Goal: Information Seeking & Learning: Find specific fact

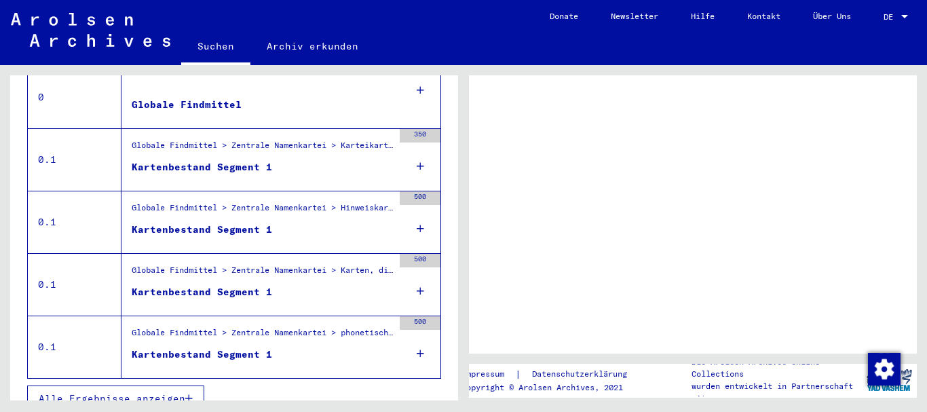
scroll to position [332, 0]
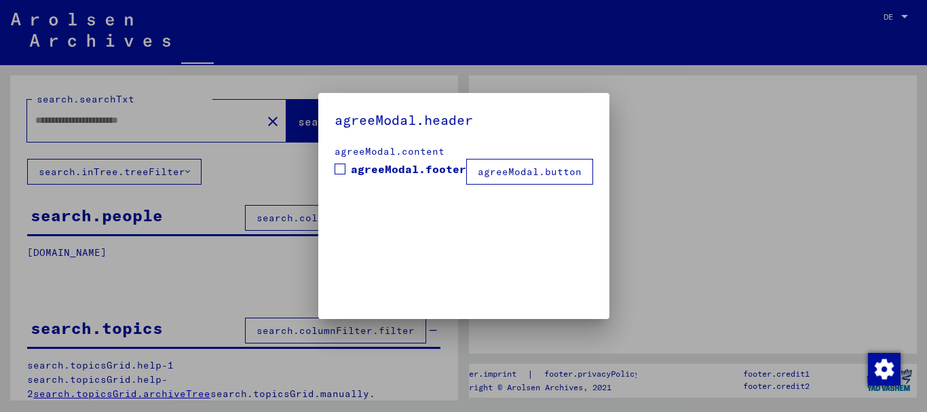
type input "**********"
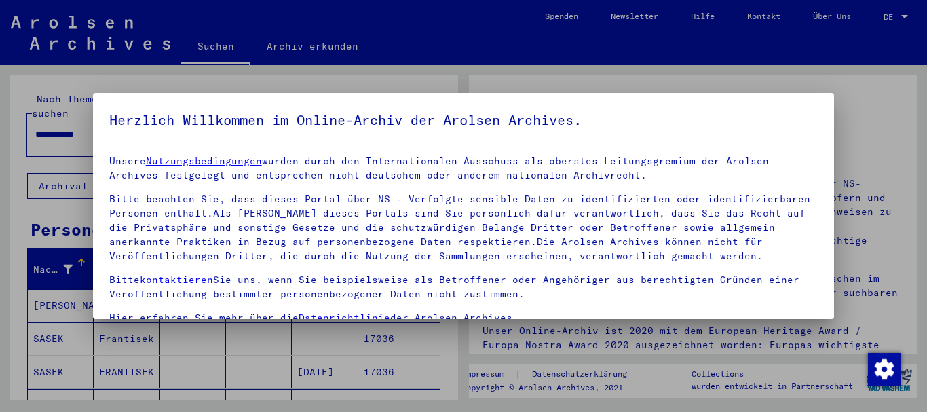
drag, startPoint x: 453, startPoint y: 148, endPoint x: 823, endPoint y: 258, distance: 386.5
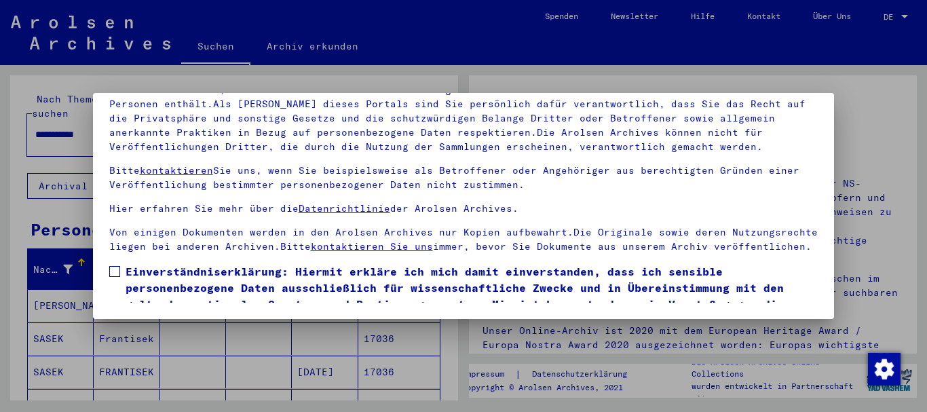
scroll to position [72, 0]
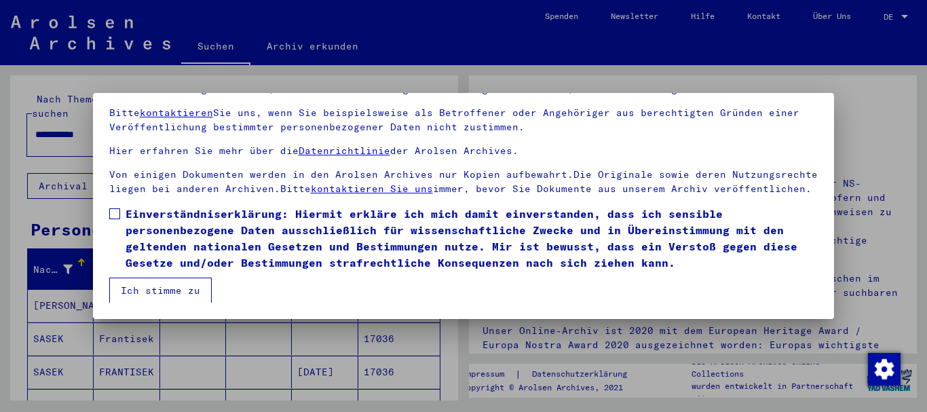
click at [185, 290] on button "Ich stimme zu" at bounding box center [160, 291] width 102 height 26
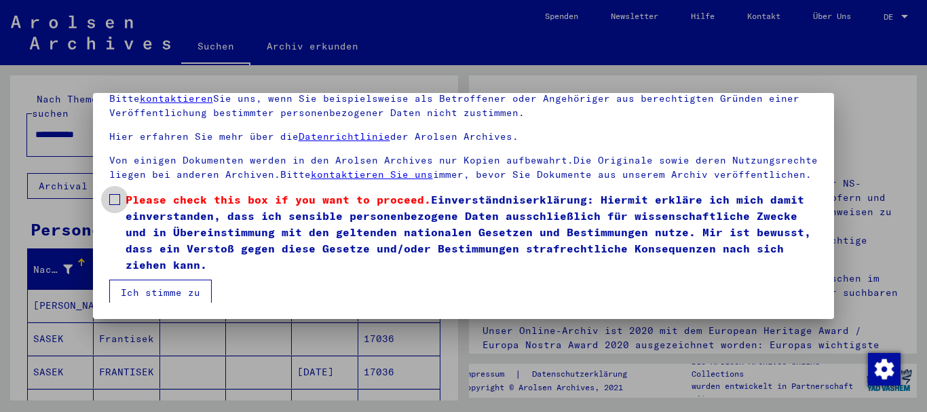
drag, startPoint x: 117, startPoint y: 213, endPoint x: 178, endPoint y: 205, distance: 62.3
click at [116, 205] on span at bounding box center [114, 199] width 11 height 11
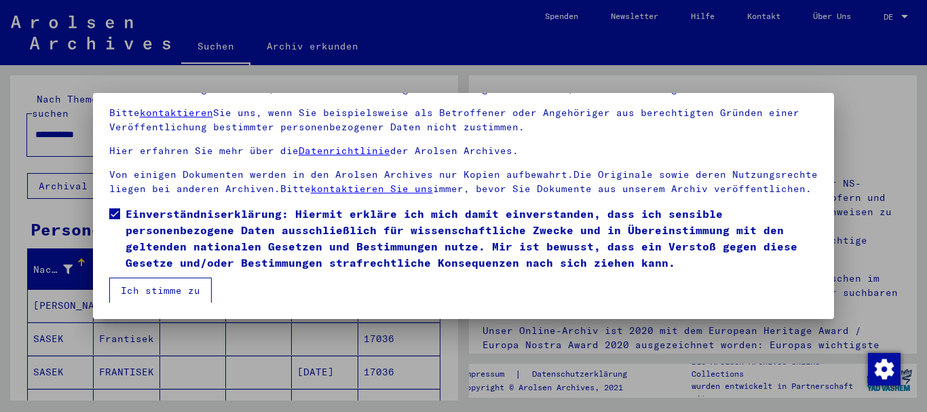
drag, startPoint x: 185, startPoint y: 291, endPoint x: 189, endPoint y: 285, distance: 7.3
click at [187, 291] on button "Ich stimme zu" at bounding box center [160, 291] width 102 height 26
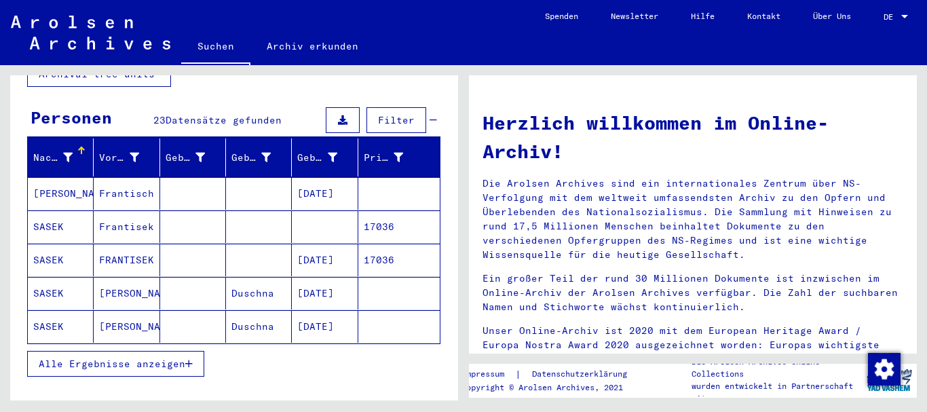
scroll to position [136, 0]
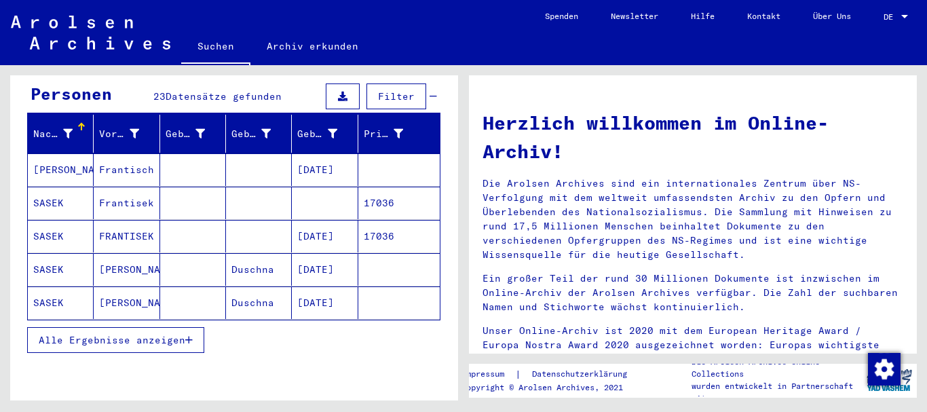
click at [140, 334] on span "Alle Ergebnisse anzeigen" at bounding box center [112, 340] width 147 height 12
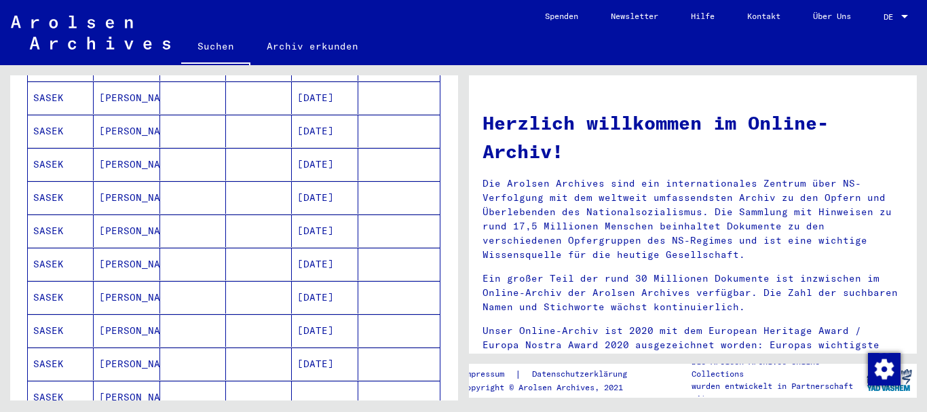
scroll to position [339, 0]
click at [299, 249] on mat-cell "[DATE]" at bounding box center [325, 265] width 66 height 33
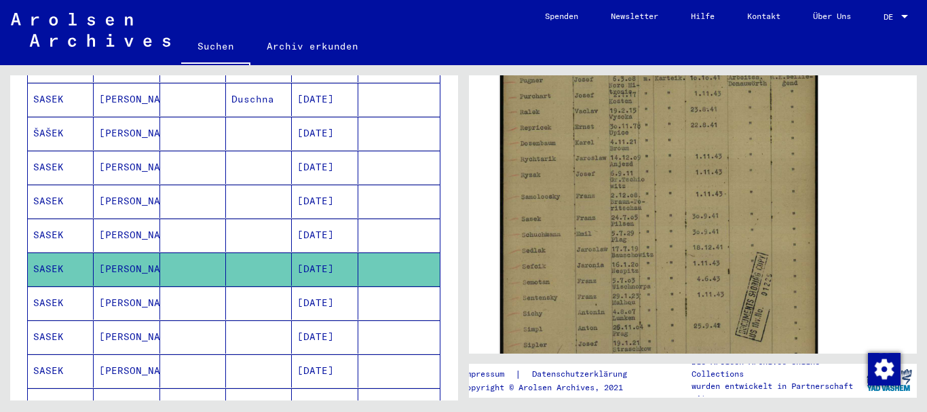
scroll to position [407, 0]
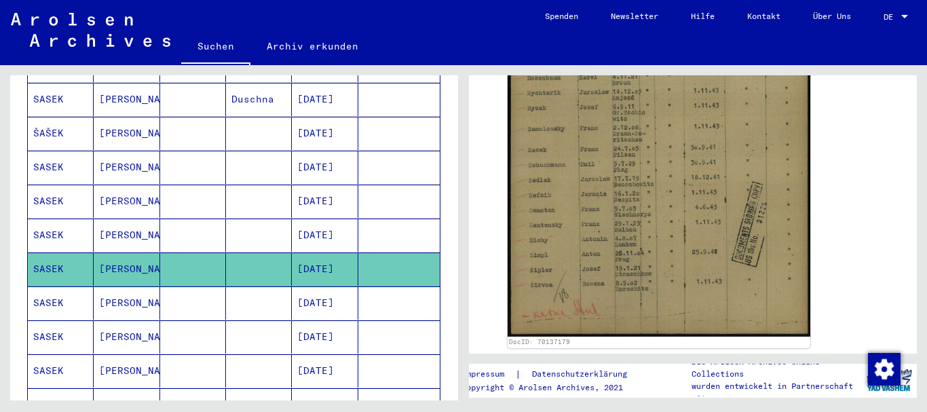
click at [114, 223] on mat-cell "[PERSON_NAME]" at bounding box center [127, 235] width 66 height 33
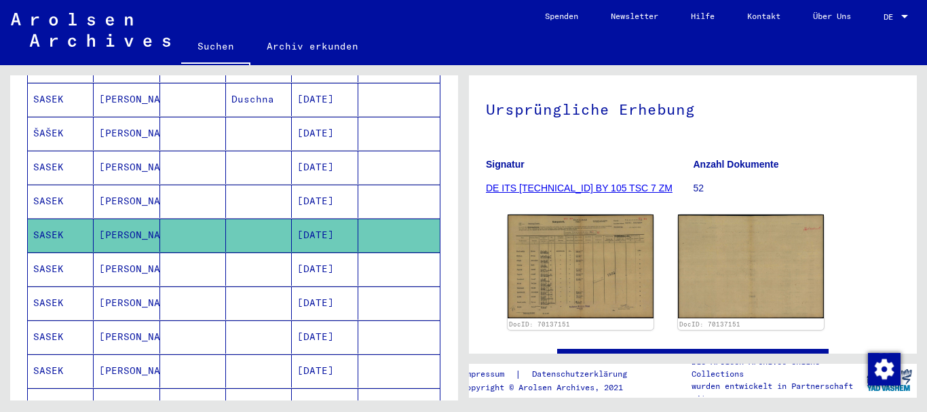
scroll to position [136, 0]
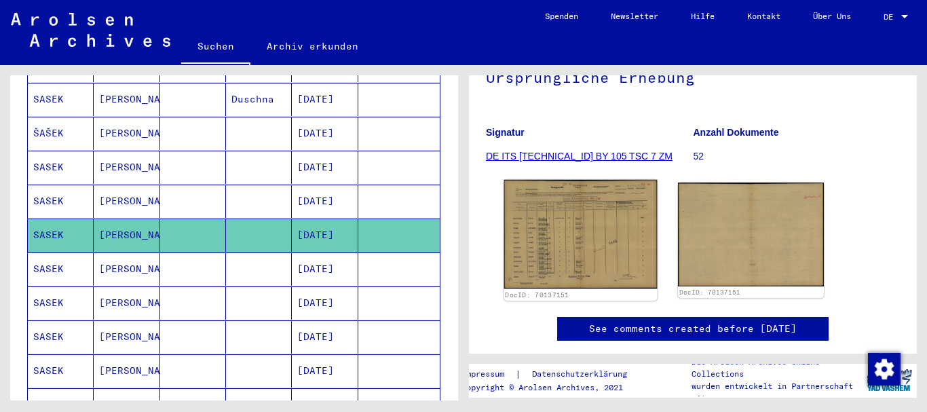
click at [581, 231] on img at bounding box center [580, 234] width 153 height 109
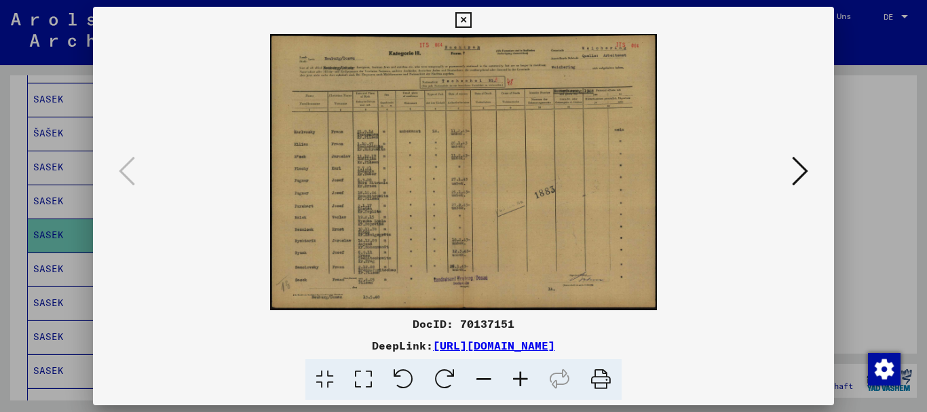
click at [523, 377] on icon at bounding box center [520, 379] width 37 height 41
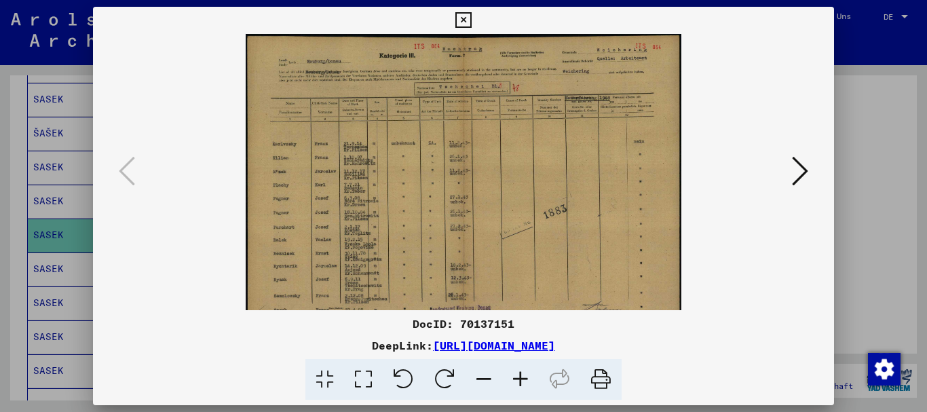
click at [523, 377] on icon at bounding box center [520, 379] width 37 height 41
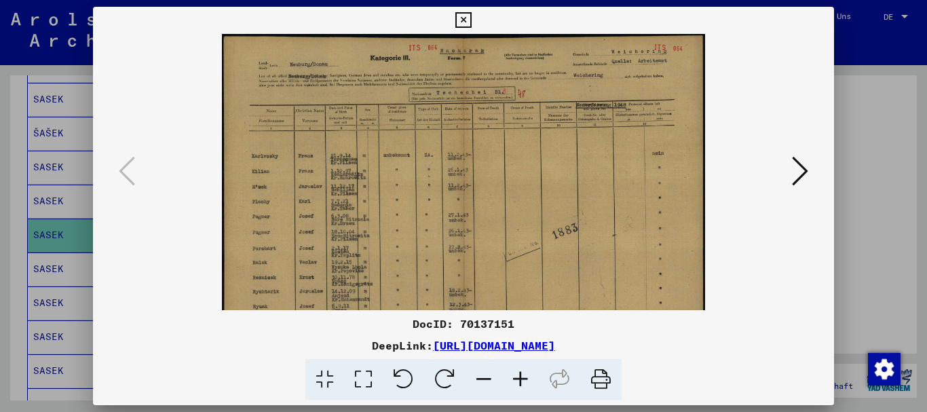
click at [523, 377] on icon at bounding box center [520, 379] width 37 height 41
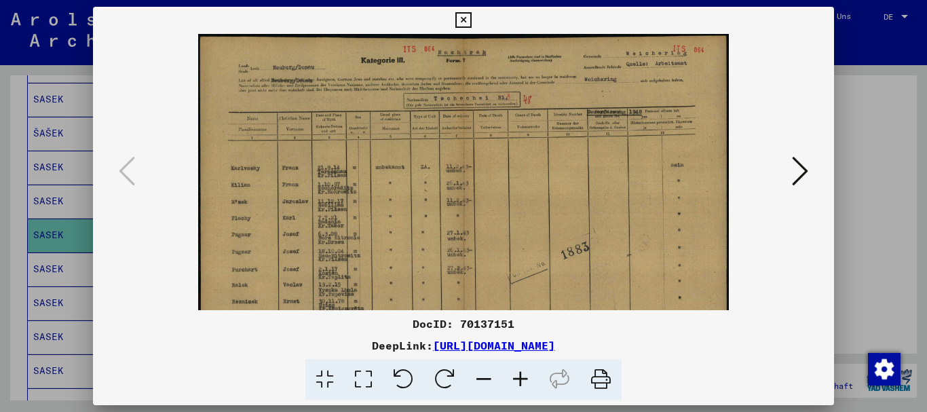
click at [523, 377] on icon at bounding box center [520, 379] width 37 height 41
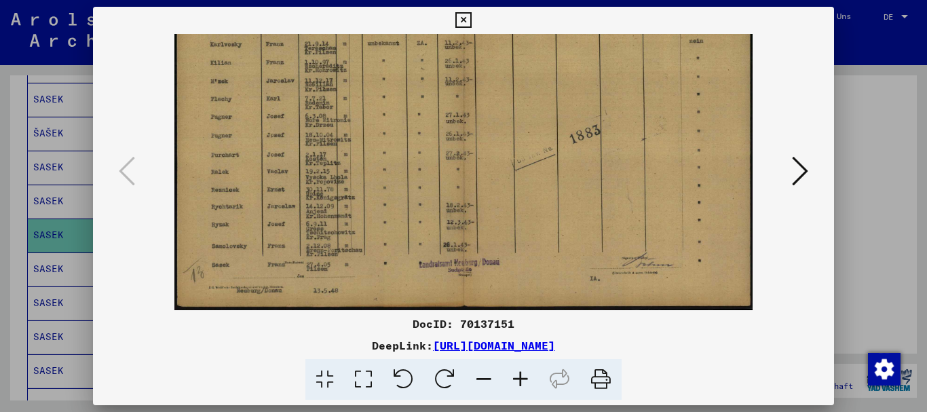
drag, startPoint x: 522, startPoint y: 243, endPoint x: 521, endPoint y: 105, distance: 137.8
click at [521, 105] on img at bounding box center [463, 104] width 578 height 412
click at [521, 377] on icon at bounding box center [520, 379] width 37 height 41
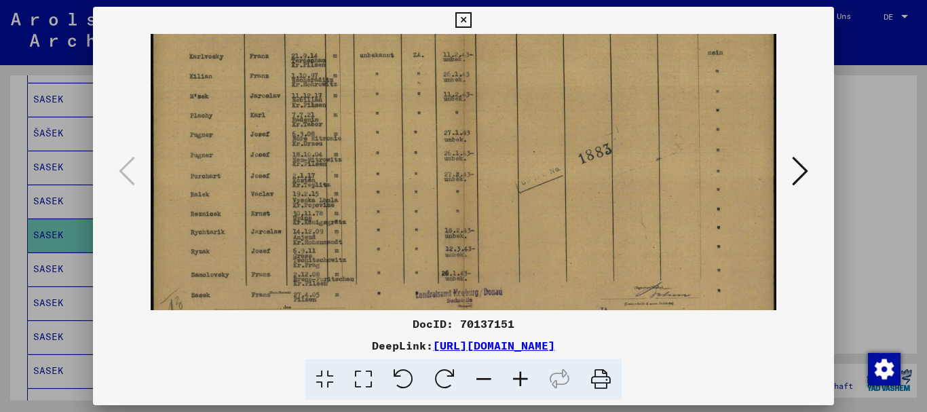
click at [521, 377] on icon at bounding box center [520, 379] width 37 height 41
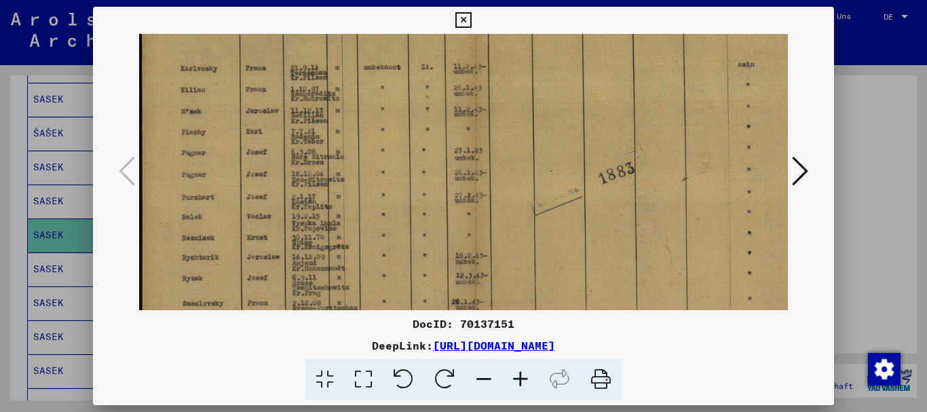
click at [521, 377] on icon at bounding box center [520, 379] width 37 height 41
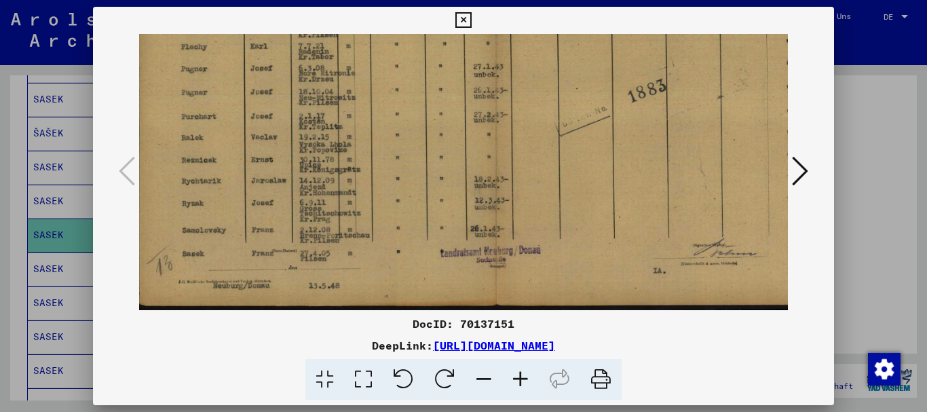
scroll to position [238, 0]
drag, startPoint x: 535, startPoint y: 234, endPoint x: 543, endPoint y: 83, distance: 150.9
click at [543, 83] on img at bounding box center [499, 53] width 721 height 514
click at [462, 18] on icon at bounding box center [463, 20] width 16 height 16
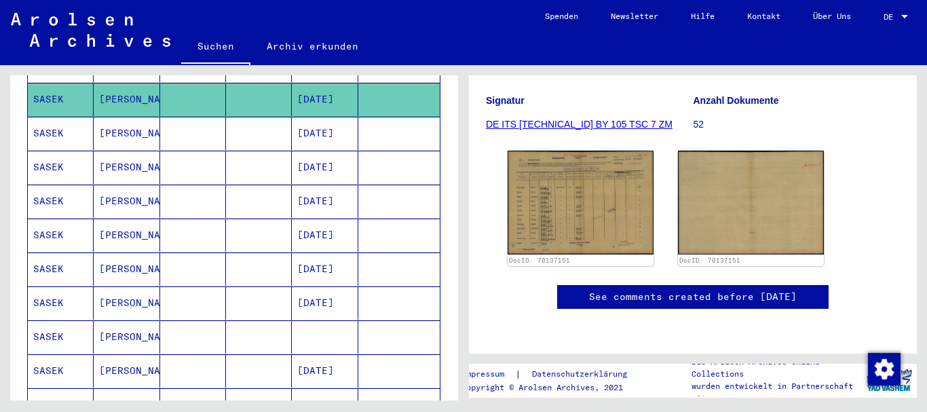
scroll to position [136, 0]
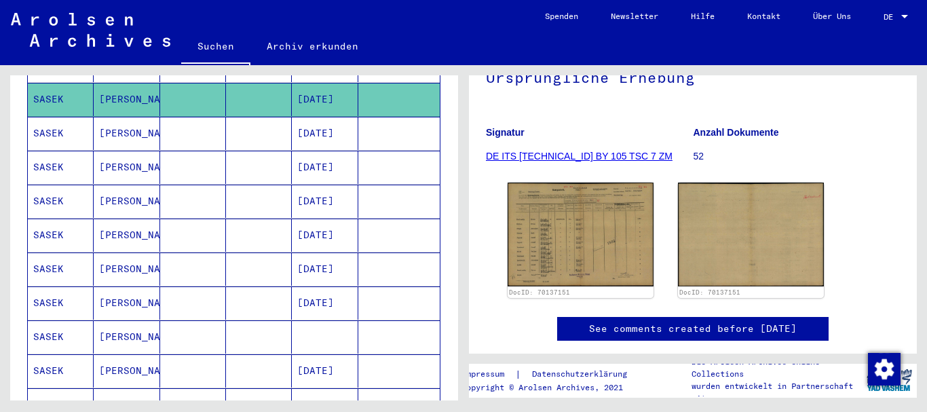
click at [124, 121] on mat-cell "[PERSON_NAME]" at bounding box center [127, 133] width 66 height 33
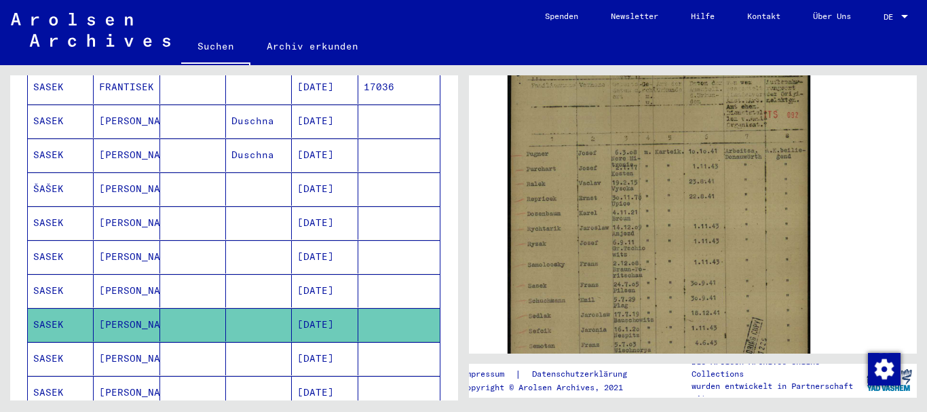
scroll to position [287, 0]
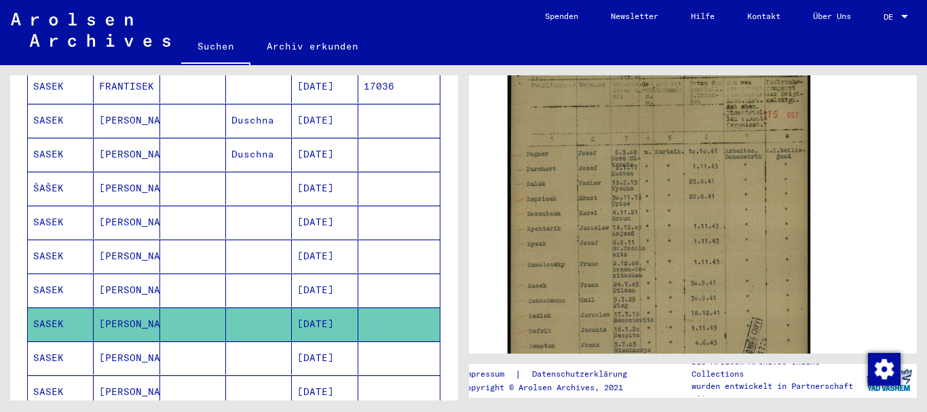
click at [132, 212] on mat-cell "[PERSON_NAME]" at bounding box center [127, 222] width 66 height 33
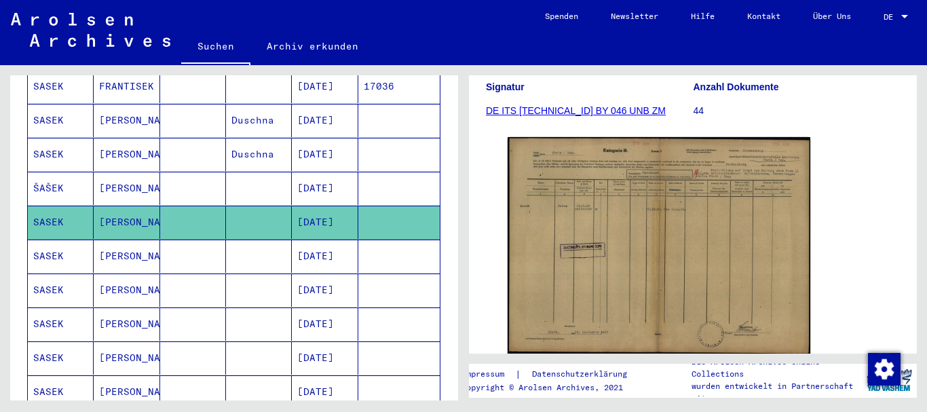
click at [145, 240] on mat-cell "[PERSON_NAME]" at bounding box center [127, 256] width 66 height 33
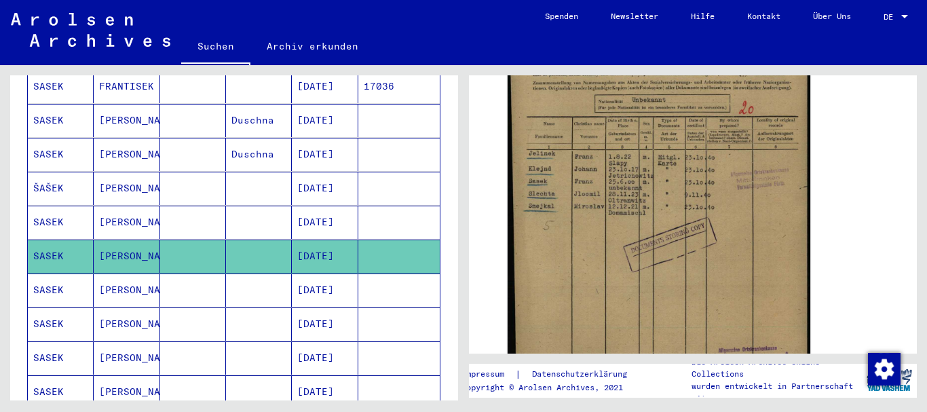
scroll to position [339, 0]
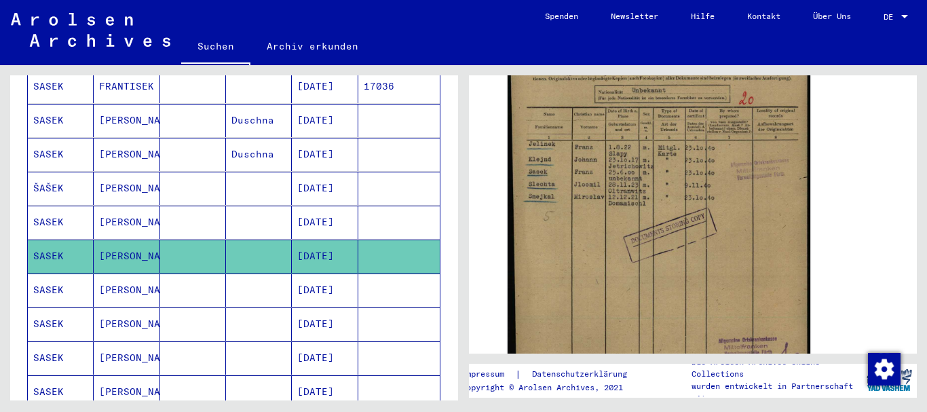
click at [189, 274] on mat-cell at bounding box center [193, 290] width 66 height 33
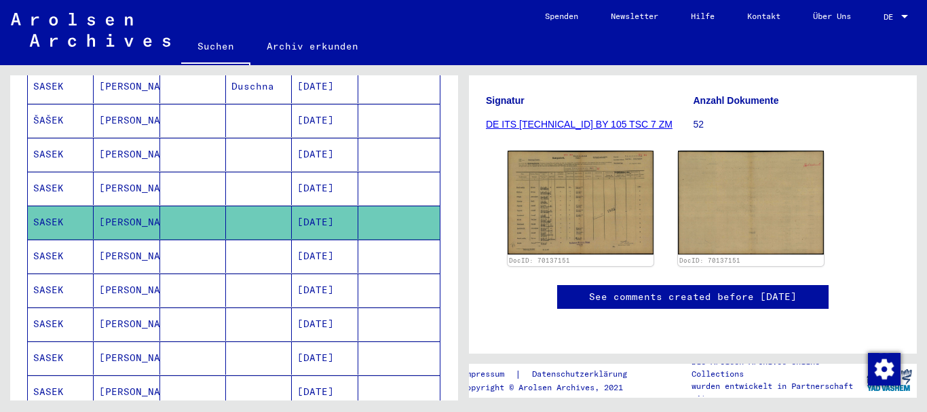
click at [918, 192] on div "2 Registrierungen von Ausländern und deutschen Verfolgten durch öffentliche Ein…" at bounding box center [696, 232] width 464 height 335
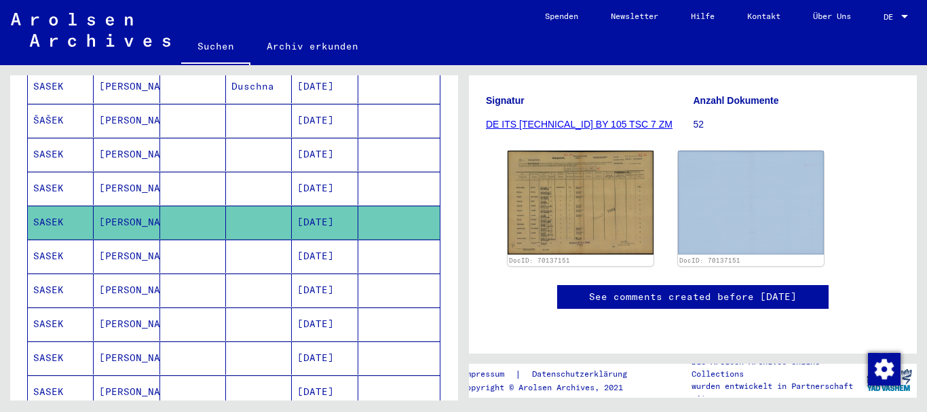
click at [918, 192] on div "2 Registrierungen von Ausländern und deutschen Verfolgten durch öffentliche Ein…" at bounding box center [696, 232] width 464 height 335
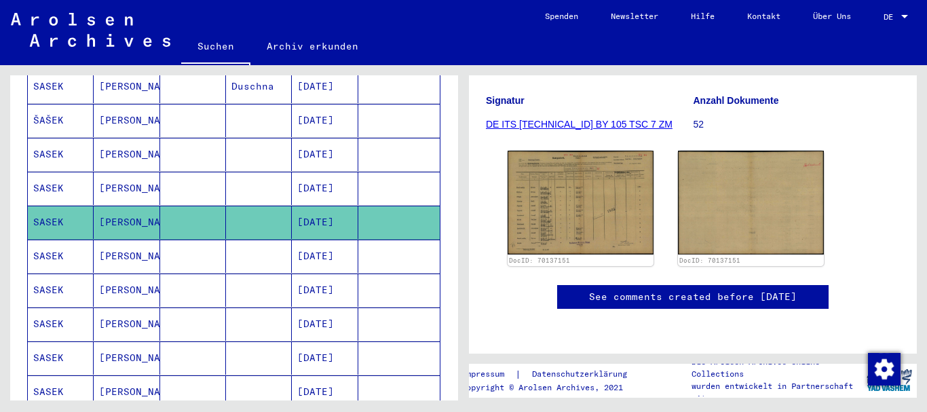
click at [126, 249] on mat-cell "[PERSON_NAME]" at bounding box center [127, 256] width 66 height 33
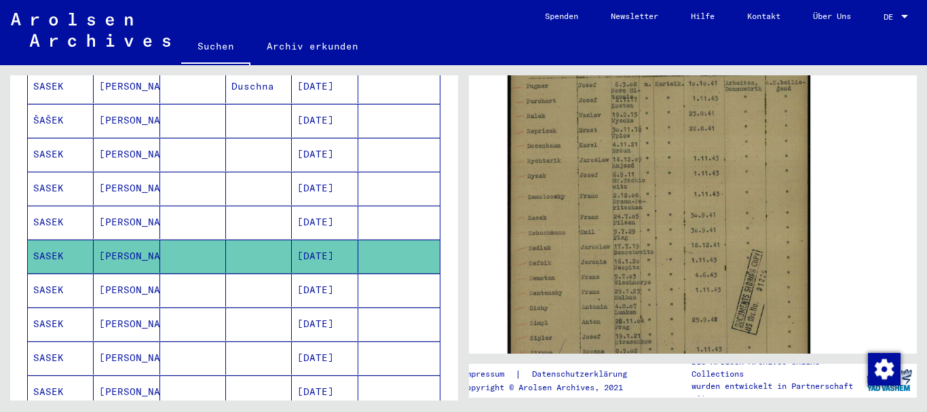
click at [128, 307] on mat-cell "[PERSON_NAME]" at bounding box center [127, 323] width 66 height 33
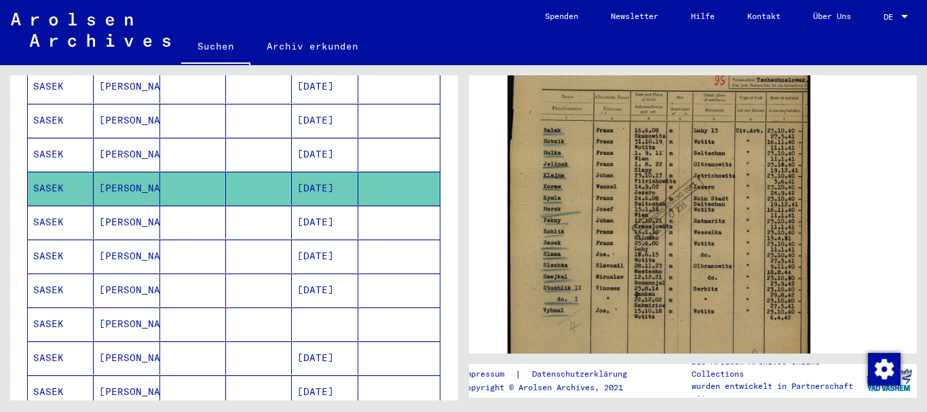
click at [267, 245] on mat-cell at bounding box center [259, 256] width 66 height 33
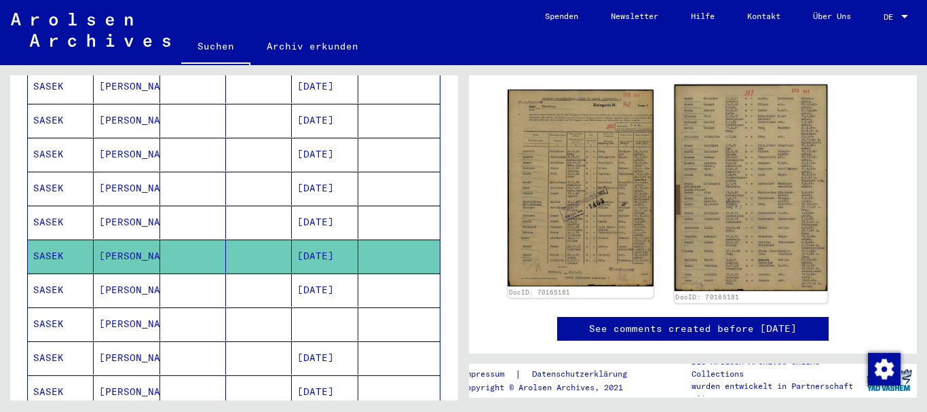
click at [732, 207] on img at bounding box center [751, 188] width 153 height 207
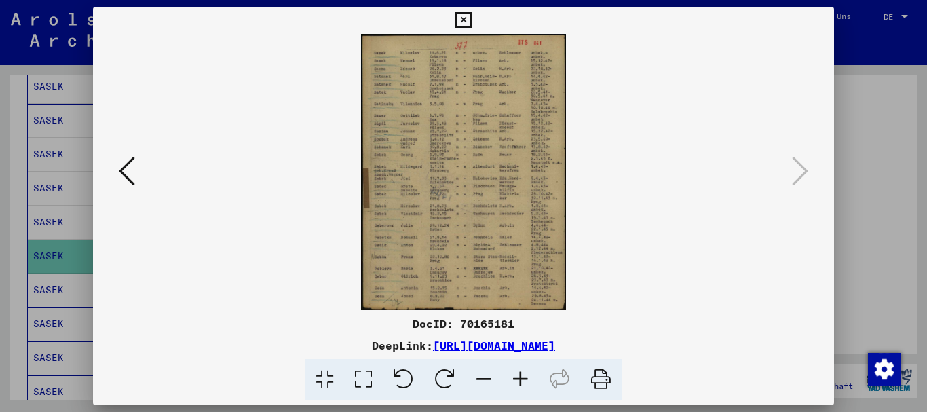
click at [521, 375] on icon at bounding box center [520, 379] width 37 height 41
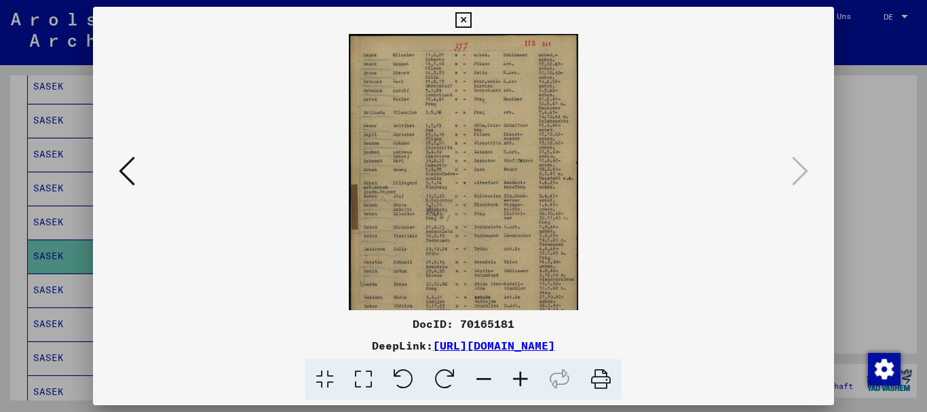
click at [521, 375] on icon at bounding box center [520, 379] width 37 height 41
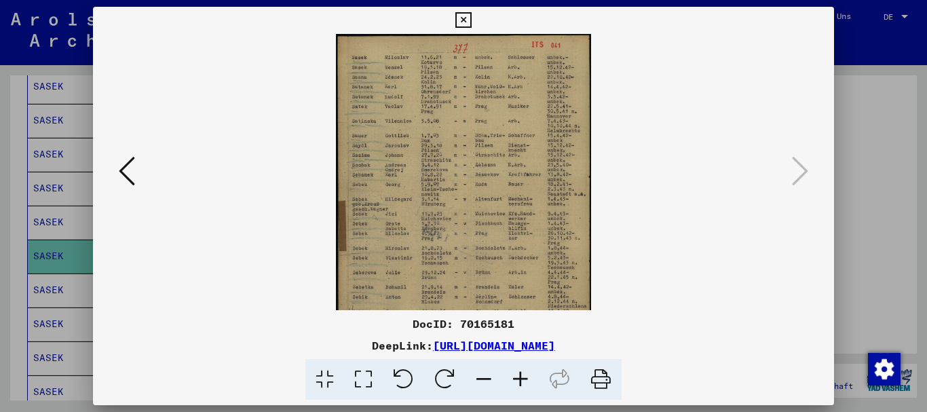
click at [521, 375] on icon at bounding box center [520, 379] width 37 height 41
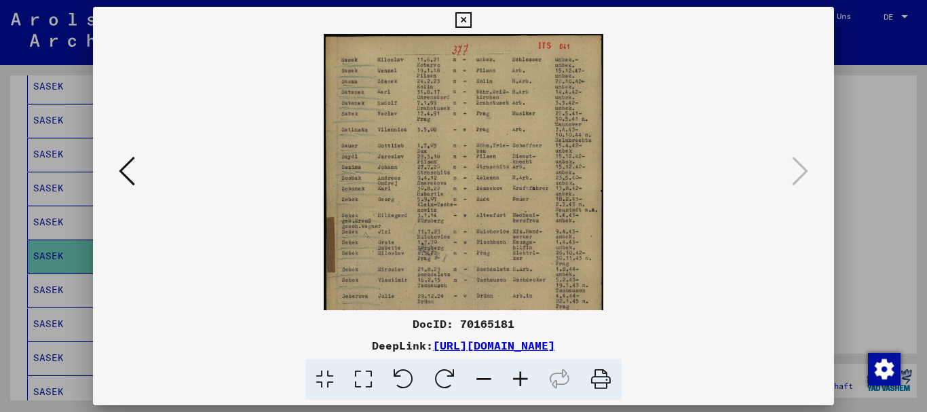
click at [521, 375] on icon at bounding box center [520, 379] width 37 height 41
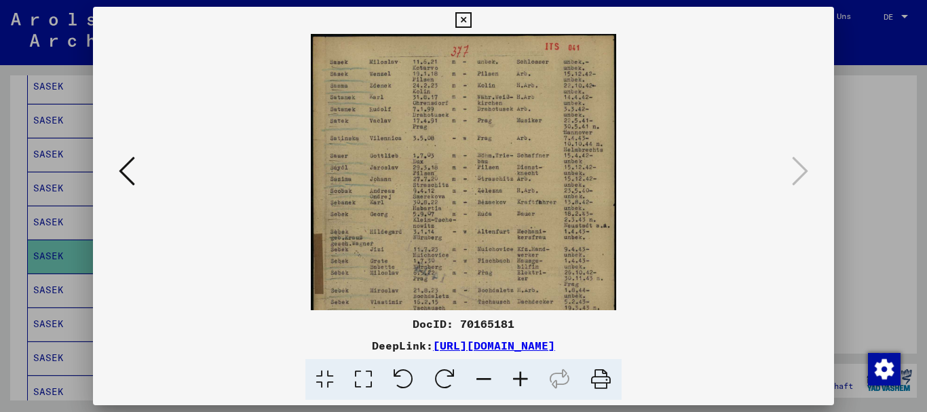
click at [521, 375] on icon at bounding box center [520, 379] width 37 height 41
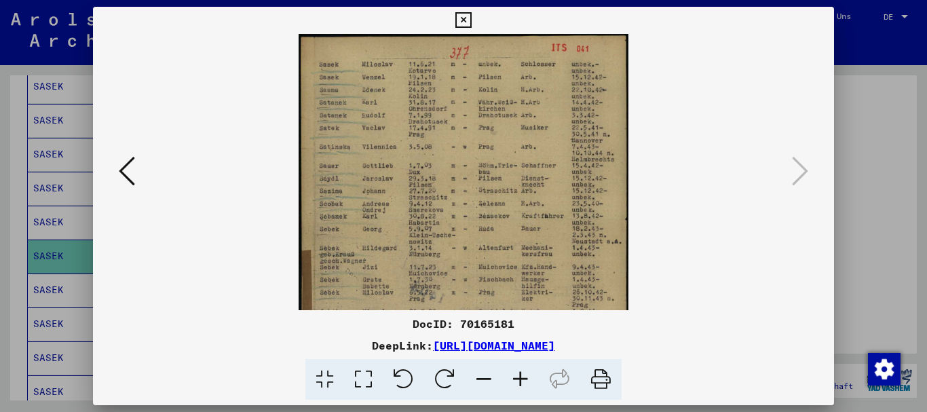
click at [521, 375] on icon at bounding box center [520, 379] width 37 height 41
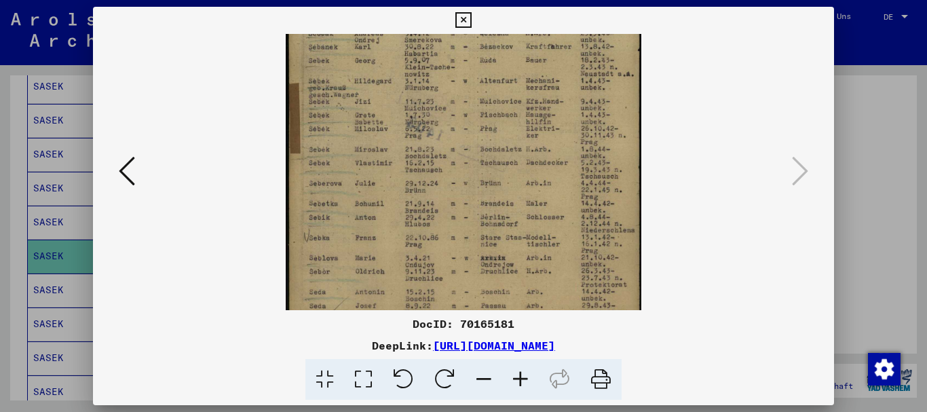
scroll to position [184, 0]
drag, startPoint x: 559, startPoint y: 221, endPoint x: 552, endPoint y: 37, distance: 184.1
click at [552, 37] on img at bounding box center [464, 90] width 356 height 480
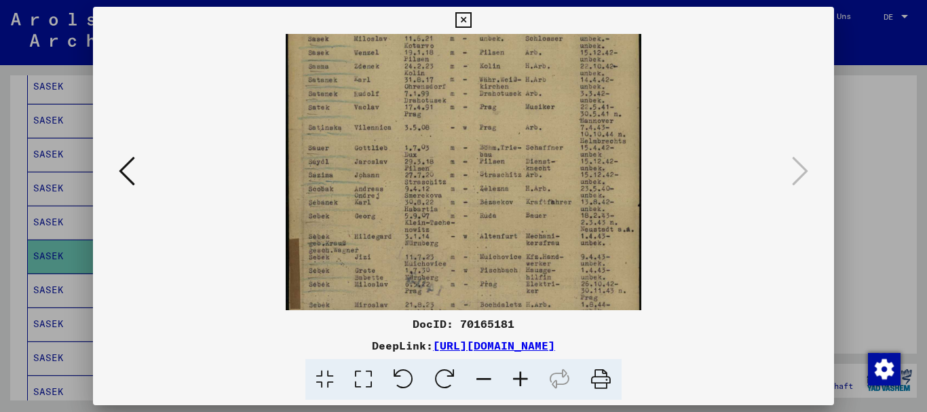
scroll to position [21, 0]
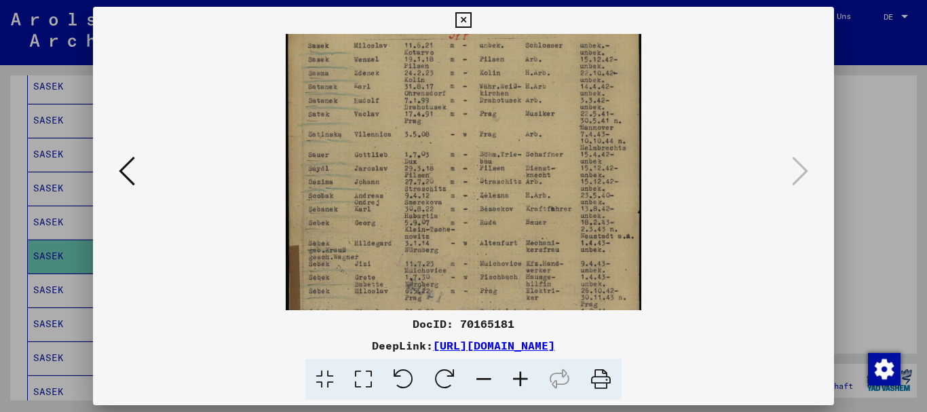
drag, startPoint x: 510, startPoint y: 249, endPoint x: 513, endPoint y: 317, distance: 67.9
click at [513, 317] on div "DocID: 70165181 DeepLink: [URL][DOMAIN_NAME]" at bounding box center [464, 204] width 742 height 394
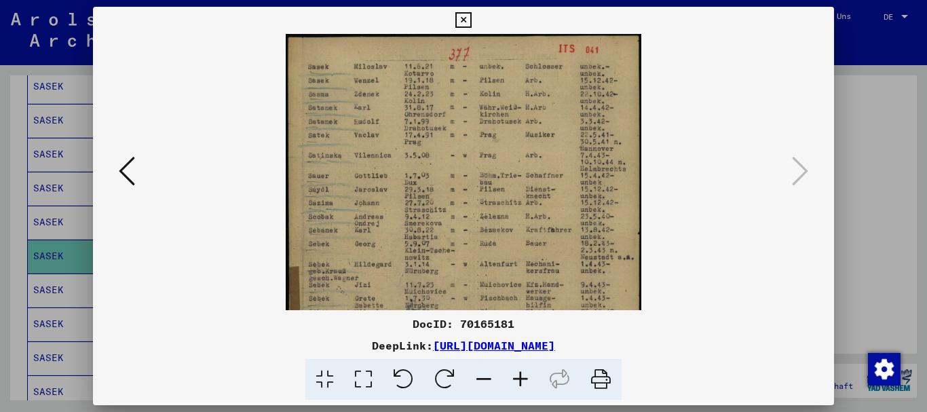
drag, startPoint x: 450, startPoint y: 147, endPoint x: 460, endPoint y: 195, distance: 48.6
click at [460, 195] on img at bounding box center [464, 274] width 356 height 480
click at [468, 17] on icon at bounding box center [463, 20] width 16 height 16
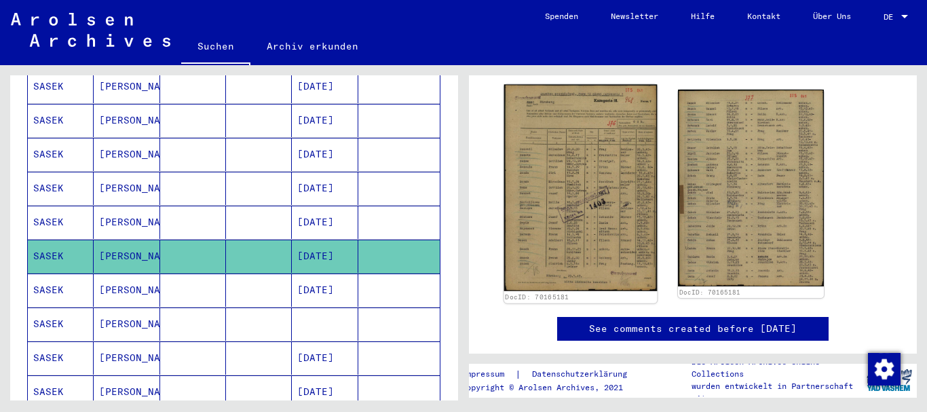
click at [588, 181] on img at bounding box center [580, 188] width 153 height 207
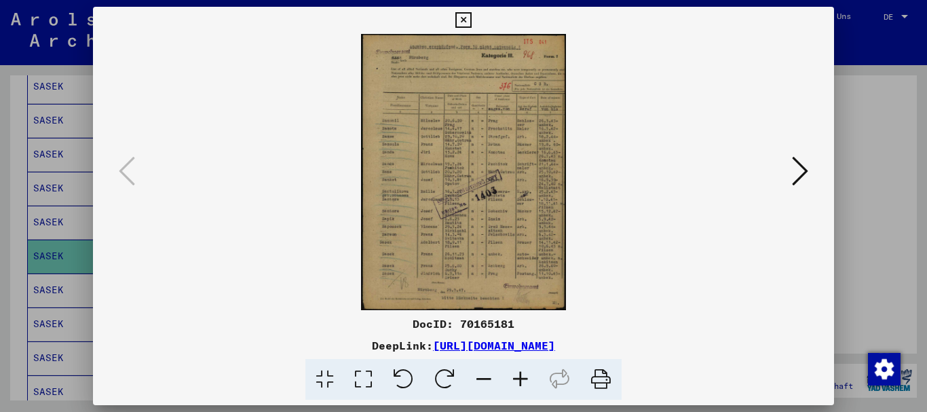
click at [519, 375] on icon at bounding box center [520, 379] width 37 height 41
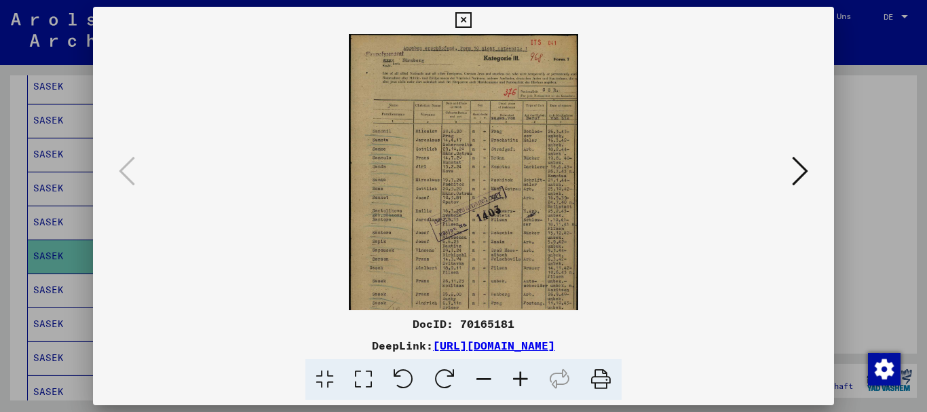
click at [519, 375] on icon at bounding box center [520, 379] width 37 height 41
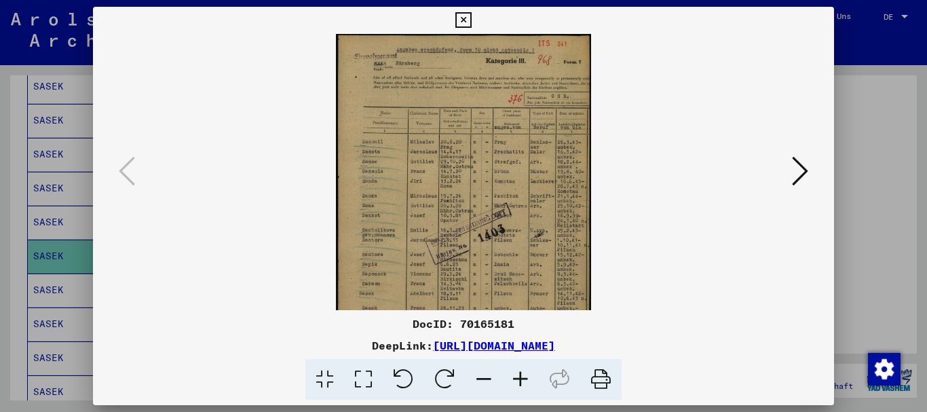
click at [519, 375] on icon at bounding box center [520, 379] width 37 height 41
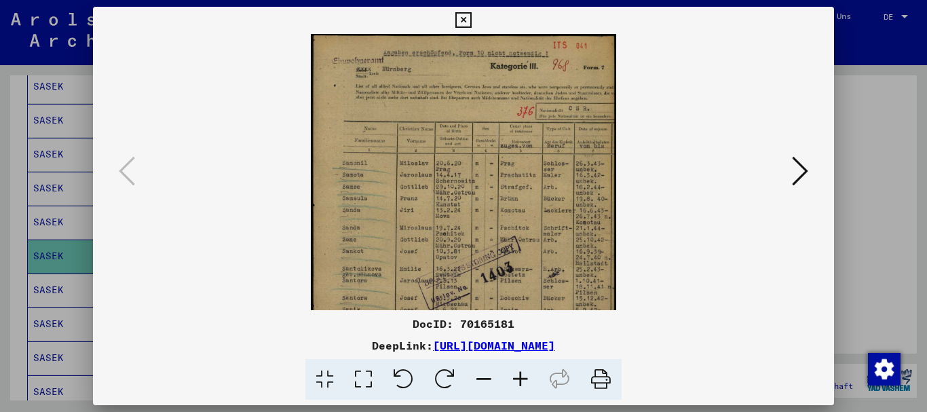
click at [519, 375] on icon at bounding box center [520, 379] width 37 height 41
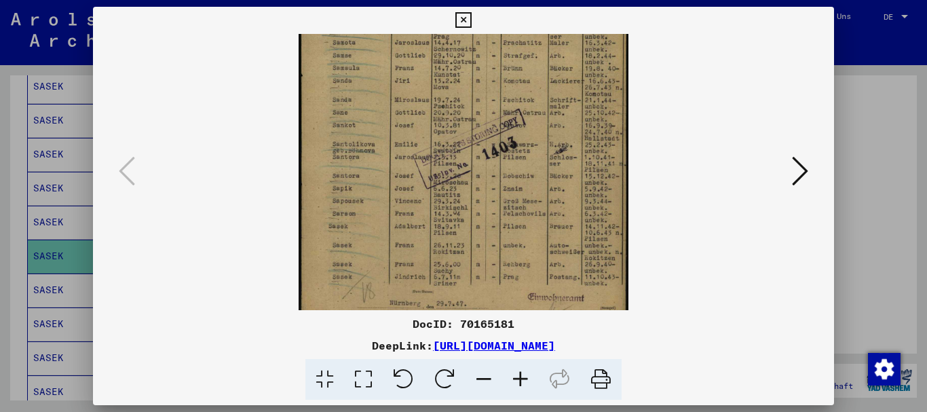
scroll to position [153, 0]
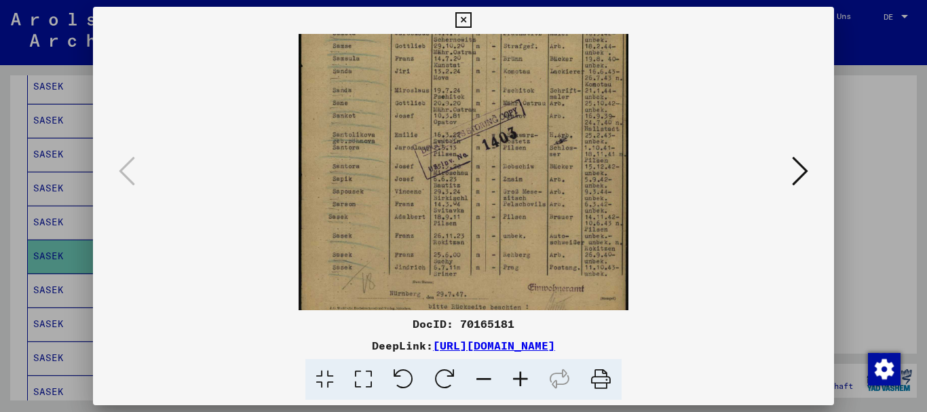
drag, startPoint x: 526, startPoint y: 254, endPoint x: 531, endPoint y: 100, distance: 153.5
click at [531, 100] on img at bounding box center [464, 104] width 331 height 446
click at [466, 17] on icon at bounding box center [463, 20] width 16 height 16
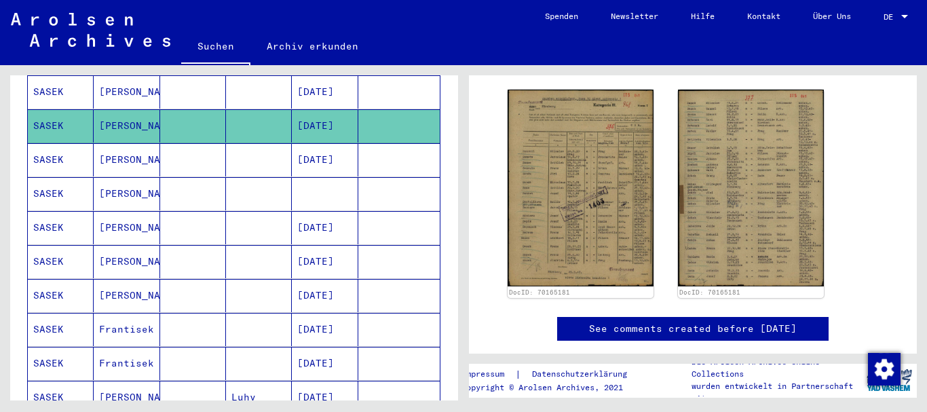
scroll to position [626, 0]
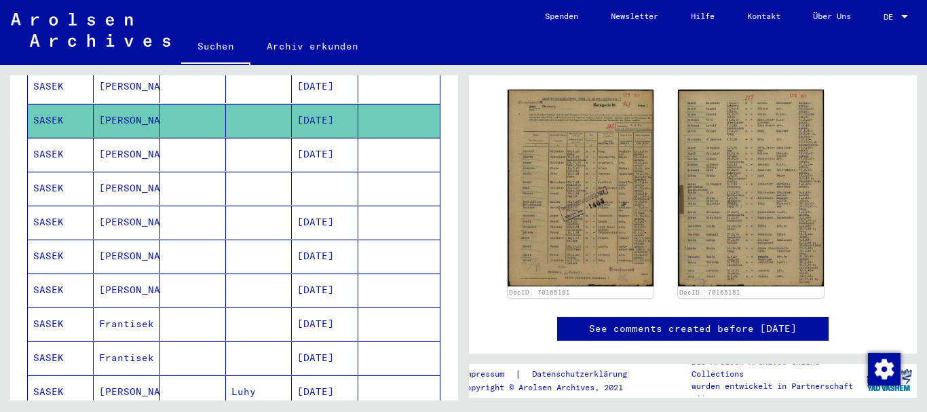
click at [140, 206] on mat-cell "[PERSON_NAME]" at bounding box center [127, 222] width 66 height 33
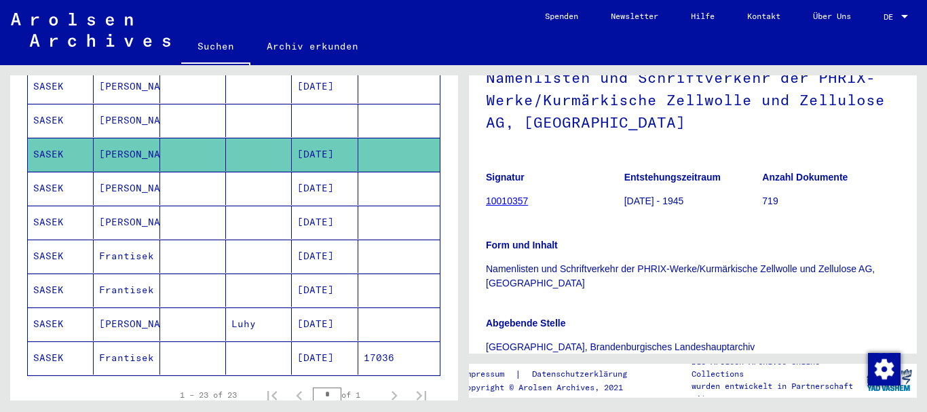
scroll to position [68, 0]
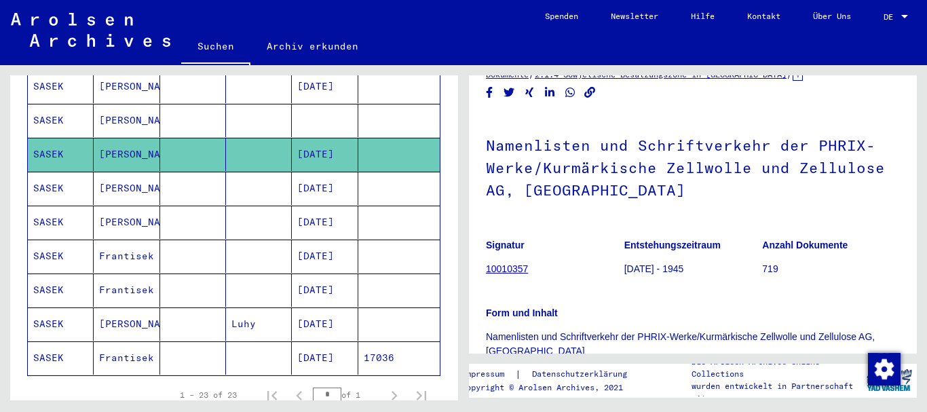
click at [296, 176] on mat-cell "[DATE]" at bounding box center [325, 188] width 66 height 33
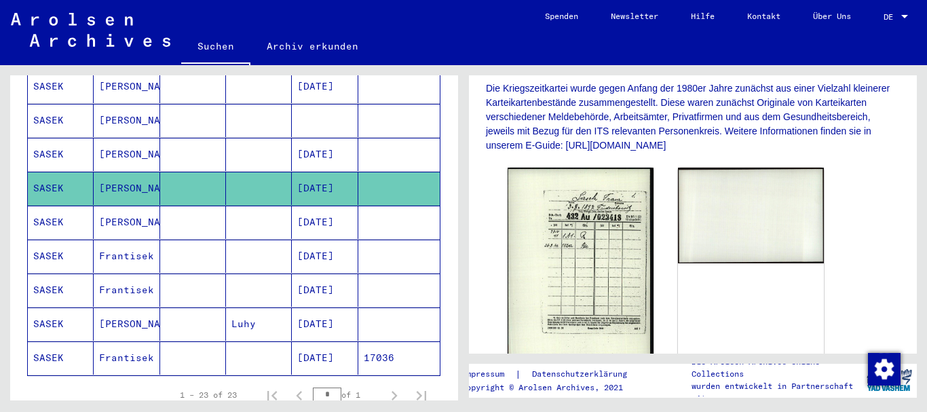
scroll to position [339, 0]
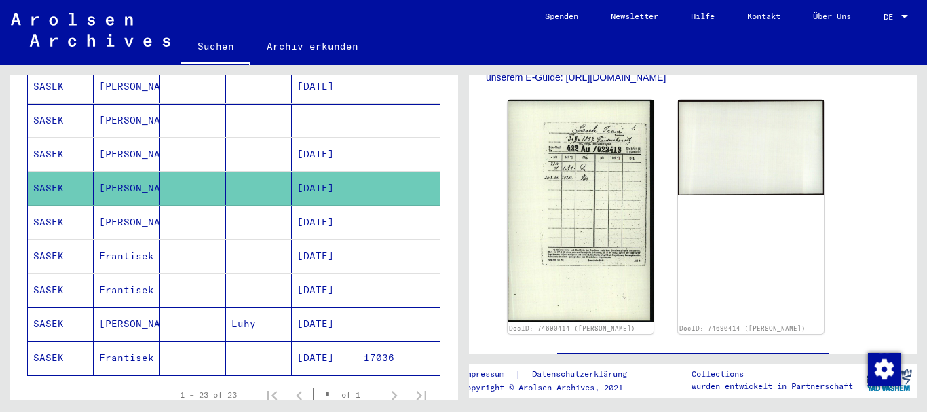
click at [125, 206] on mat-cell "[PERSON_NAME]" at bounding box center [127, 222] width 66 height 33
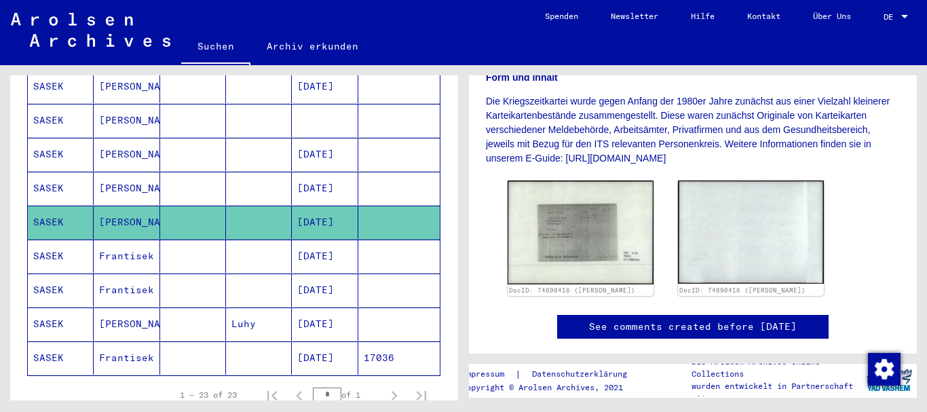
scroll to position [271, 0]
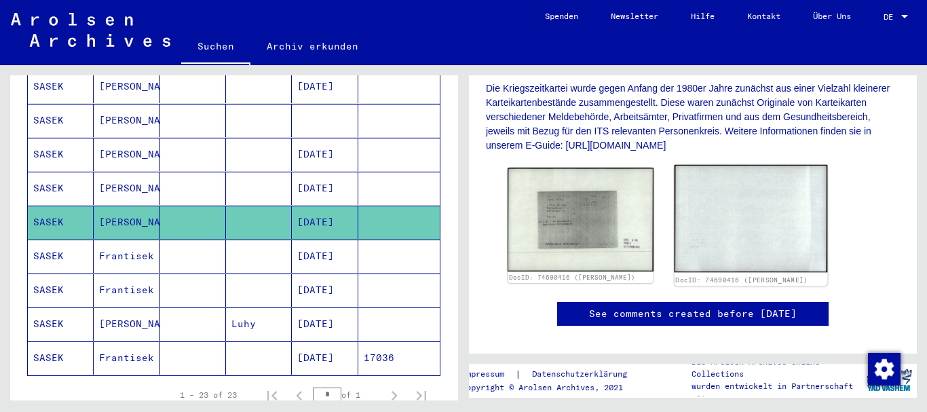
click at [732, 217] on img at bounding box center [751, 219] width 153 height 108
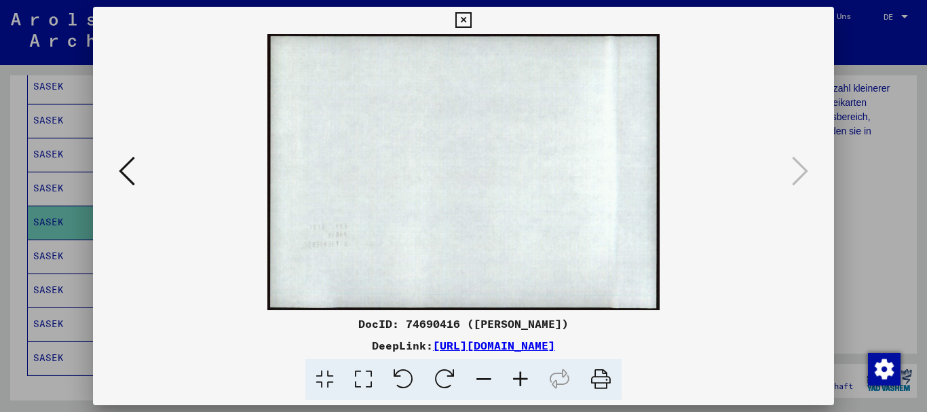
click at [122, 172] on icon at bounding box center [127, 171] width 16 height 33
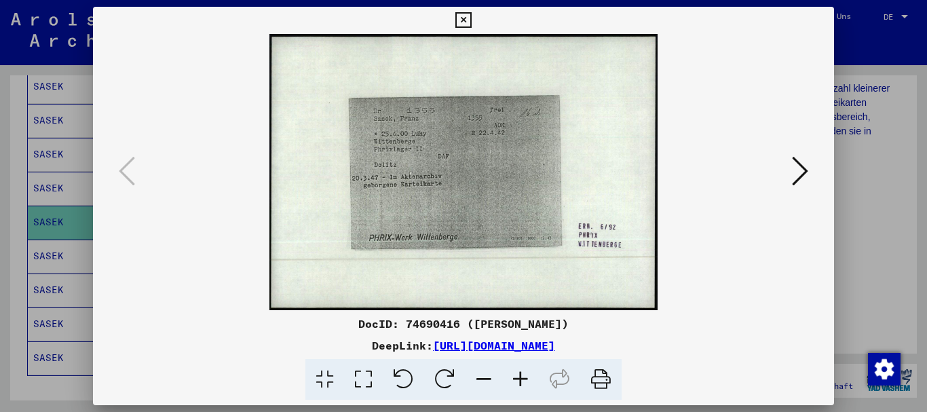
click at [457, 20] on icon at bounding box center [463, 20] width 16 height 16
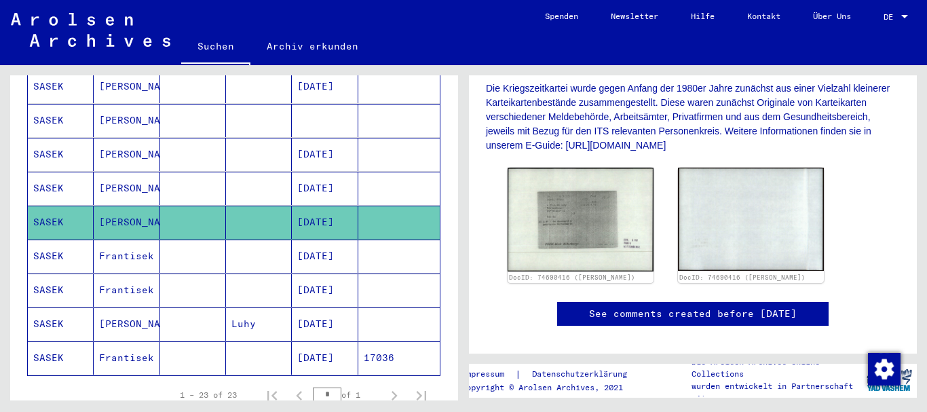
scroll to position [762, 0]
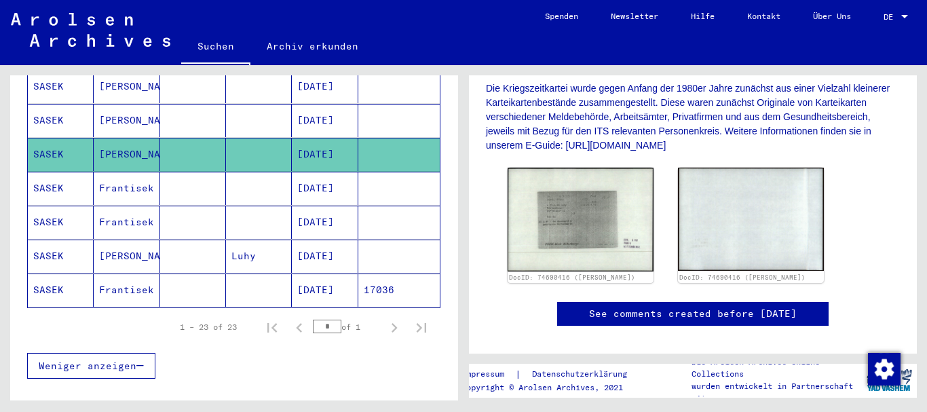
click at [133, 240] on mat-cell "[PERSON_NAME]" at bounding box center [127, 256] width 66 height 33
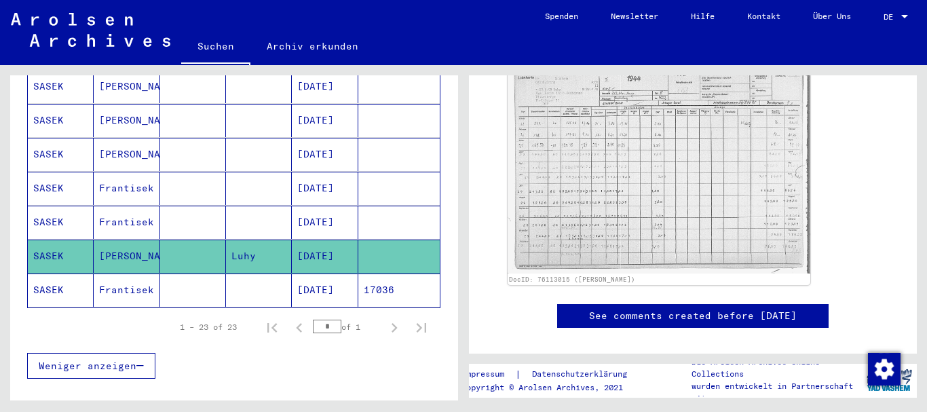
scroll to position [694, 0]
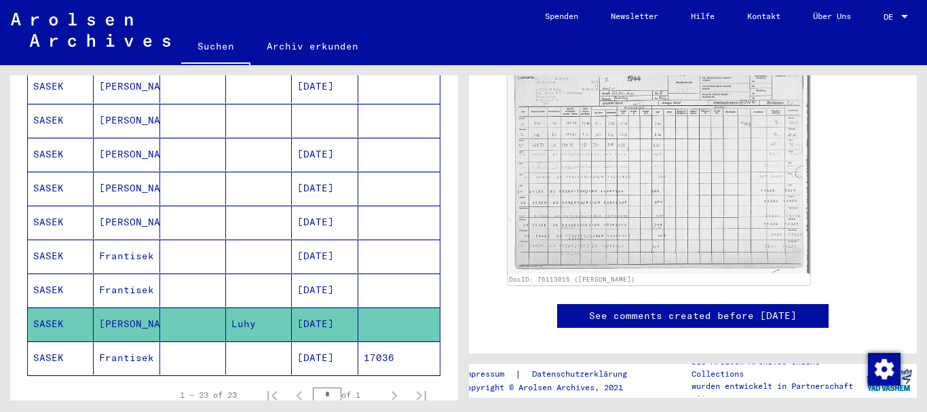
click at [121, 209] on mat-cell "[PERSON_NAME]" at bounding box center [127, 222] width 66 height 33
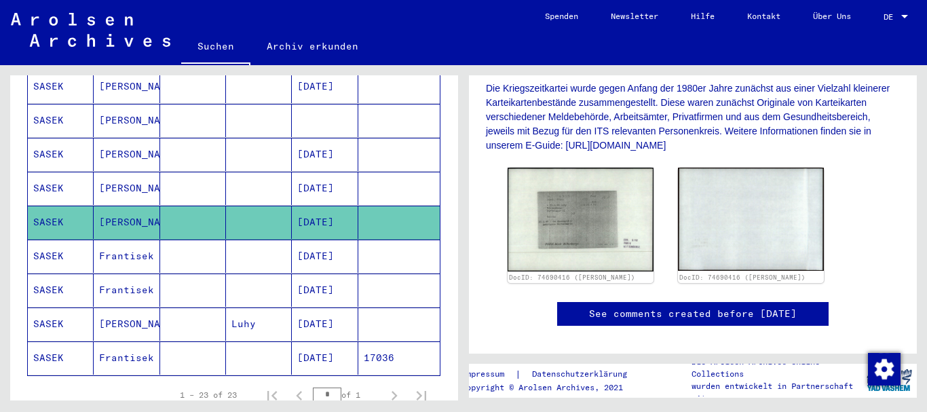
click at [173, 172] on mat-cell at bounding box center [193, 188] width 66 height 33
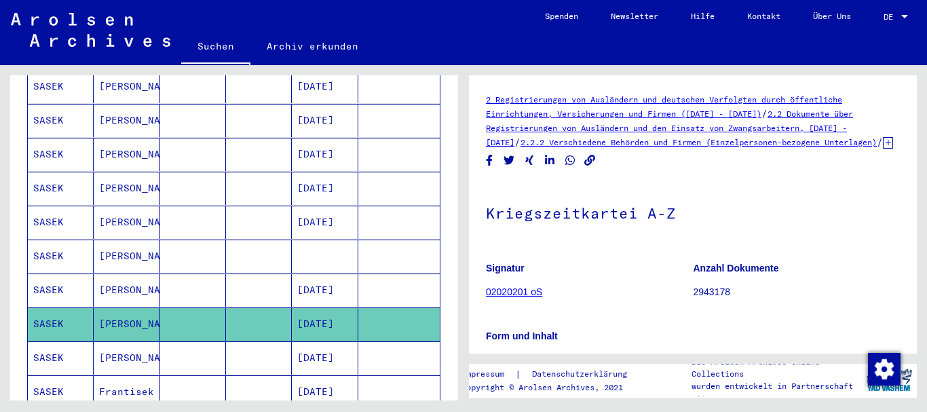
click at [292, 279] on mat-cell "[DATE]" at bounding box center [325, 290] width 66 height 33
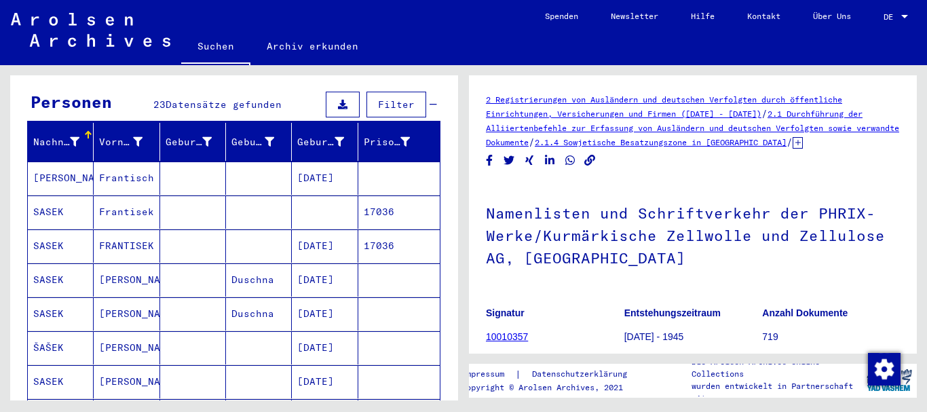
scroll to position [151, 0]
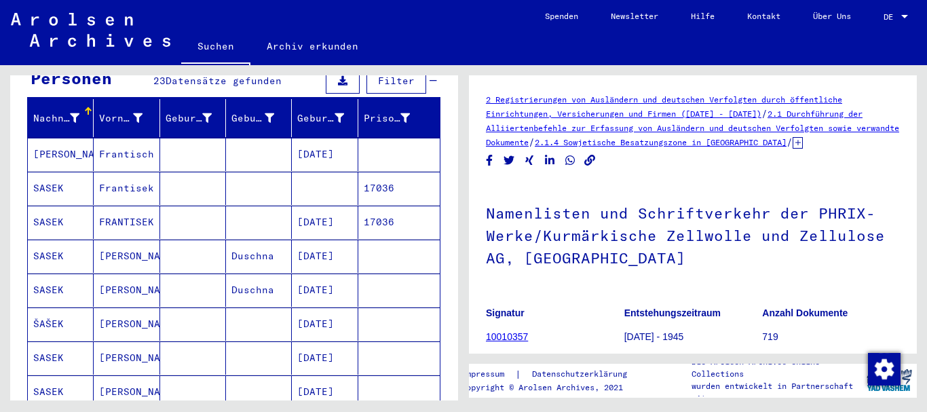
click at [118, 240] on mat-cell "[PERSON_NAME]" at bounding box center [127, 256] width 66 height 33
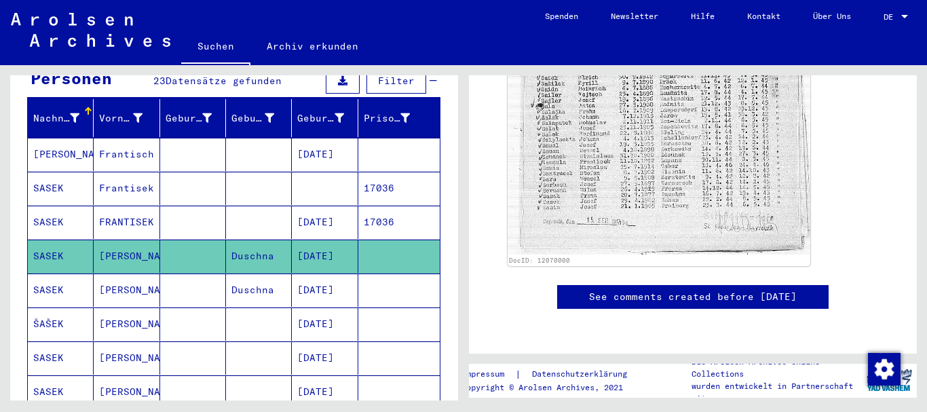
scroll to position [747, 0]
click at [172, 276] on mat-cell at bounding box center [193, 290] width 66 height 33
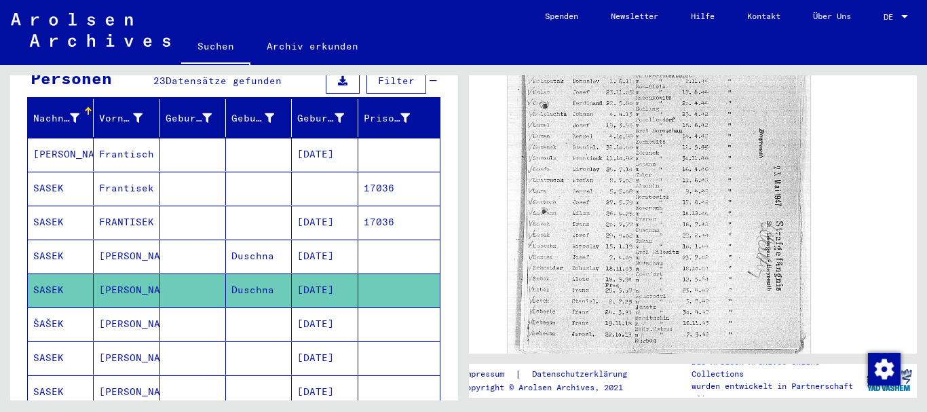
scroll to position [611, 0]
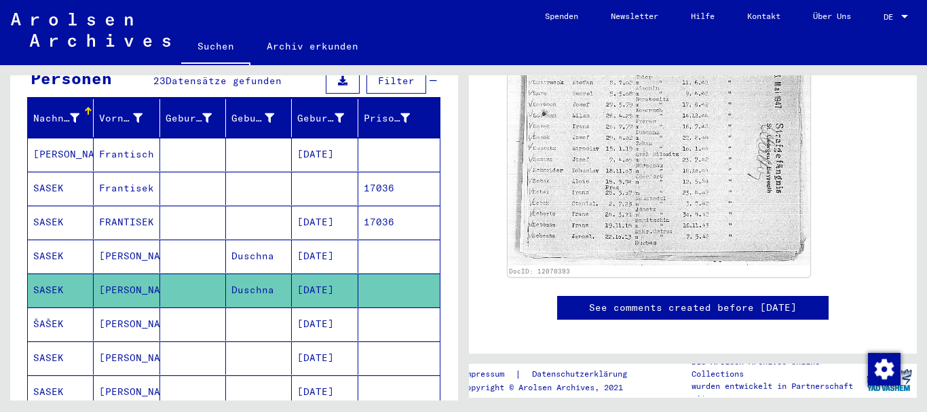
click at [257, 313] on mat-cell at bounding box center [259, 323] width 66 height 33
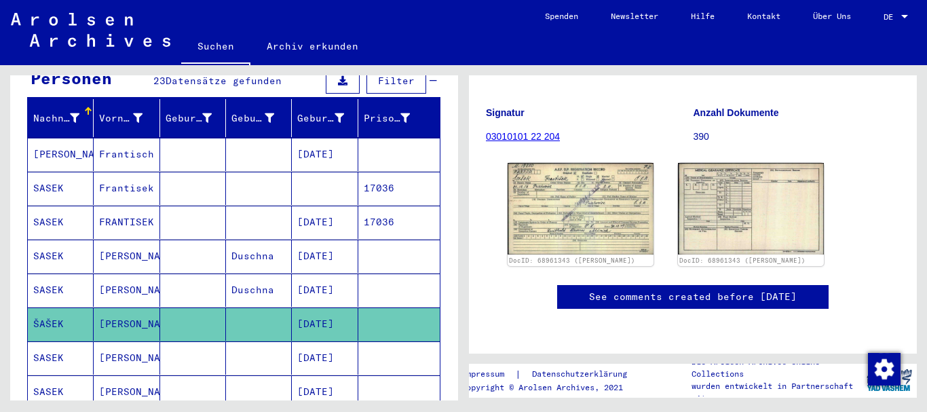
scroll to position [204, 0]
click at [309, 341] on mat-cell "[DATE]" at bounding box center [325, 357] width 66 height 33
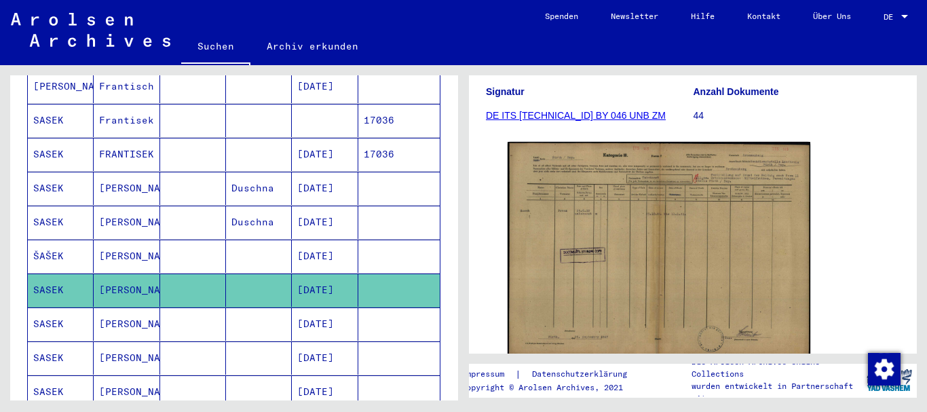
scroll to position [204, 0]
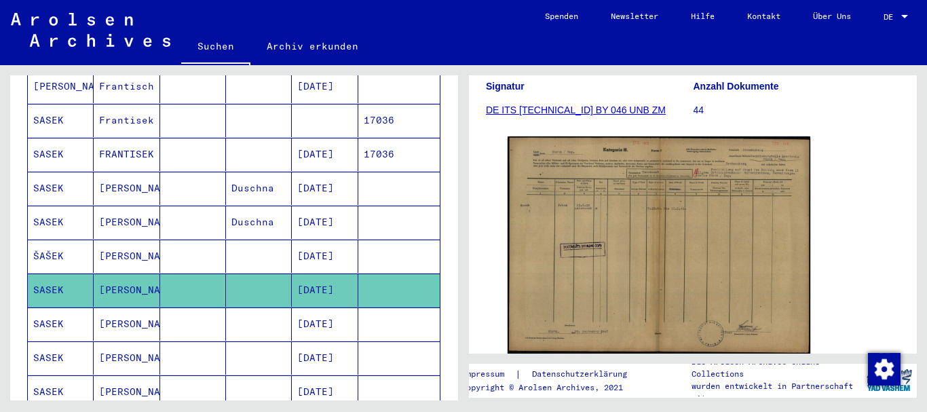
drag, startPoint x: 911, startPoint y: 140, endPoint x: 921, endPoint y: 191, distance: 52.4
click at [921, 191] on div "2 Registrierungen von Ausländern und deutschen Verfolgten durch öffentliche Ein…" at bounding box center [696, 232] width 464 height 335
click at [111, 307] on mat-cell "[PERSON_NAME]" at bounding box center [127, 323] width 66 height 33
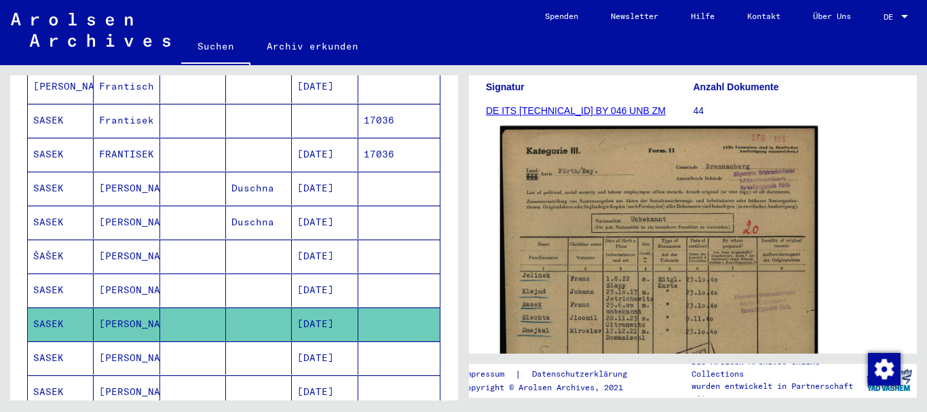
scroll to position [271, 0]
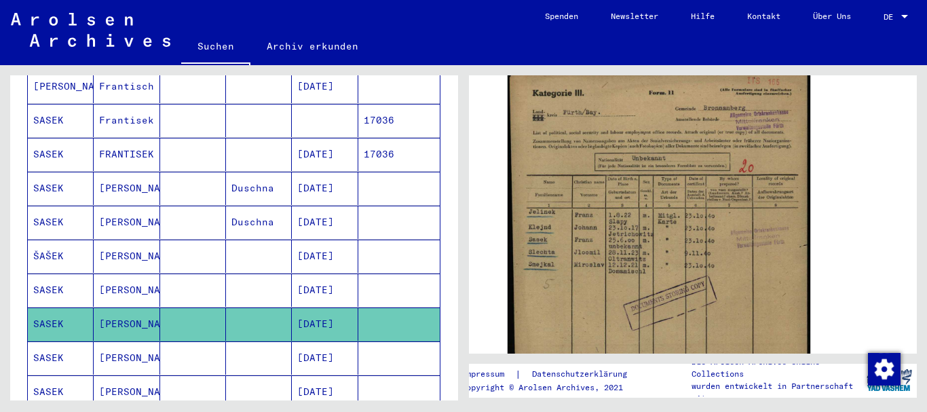
click at [196, 348] on mat-cell at bounding box center [193, 357] width 66 height 33
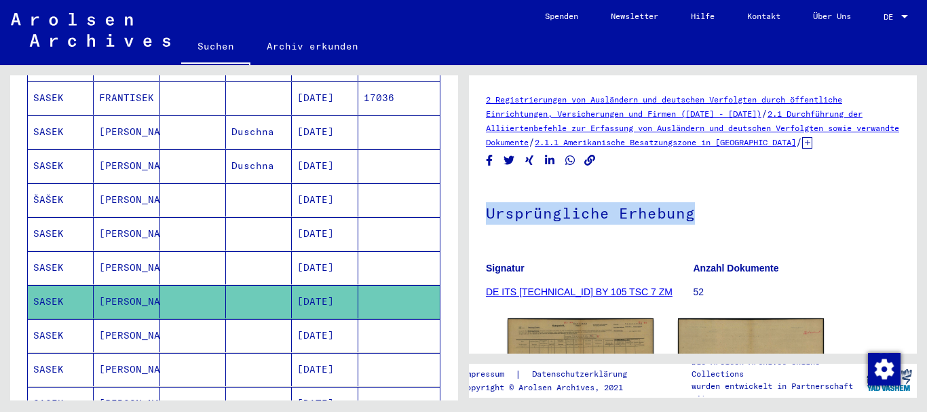
drag, startPoint x: 918, startPoint y: 157, endPoint x: 916, endPoint y: 195, distance: 38.0
click at [916, 195] on div "2 Registrierungen von Ausländern und deutschen Verfolgten durch öffentliche Ein…" at bounding box center [696, 232] width 464 height 335
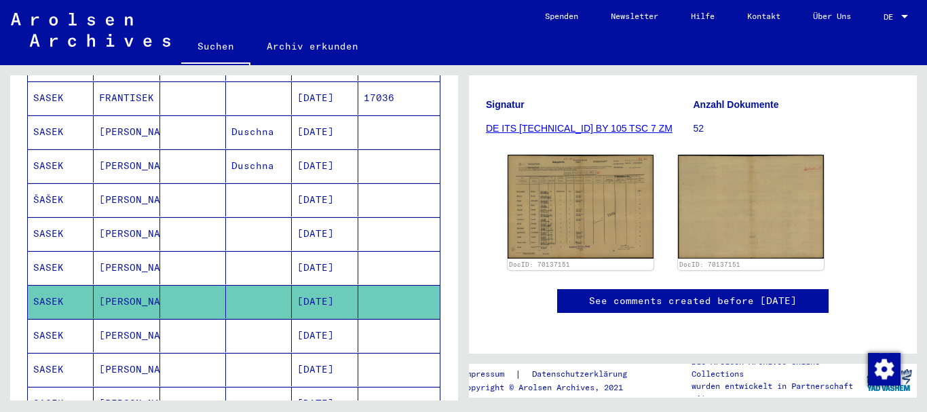
click at [904, 212] on yv-its-full-details "2 Registrierungen von Ausländern und deutschen Verfolgten durch öffentliche Ein…" at bounding box center [693, 135] width 448 height 412
click at [302, 325] on mat-cell "[DATE]" at bounding box center [325, 335] width 66 height 33
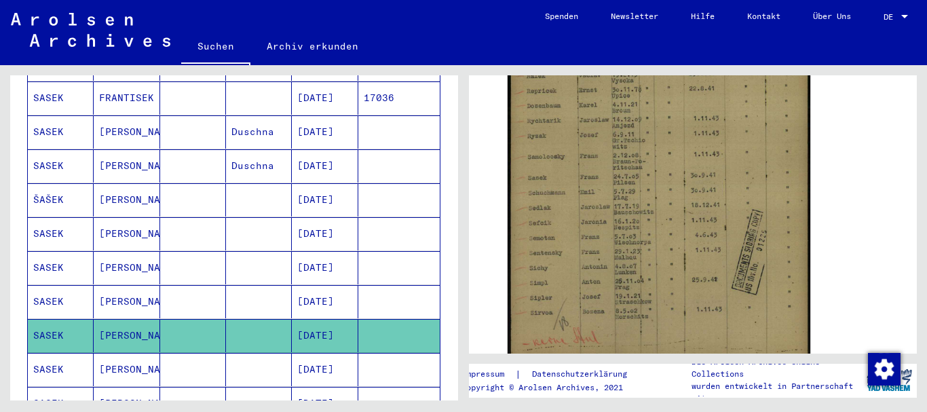
click at [336, 387] on mat-cell "[DATE]" at bounding box center [325, 403] width 66 height 33
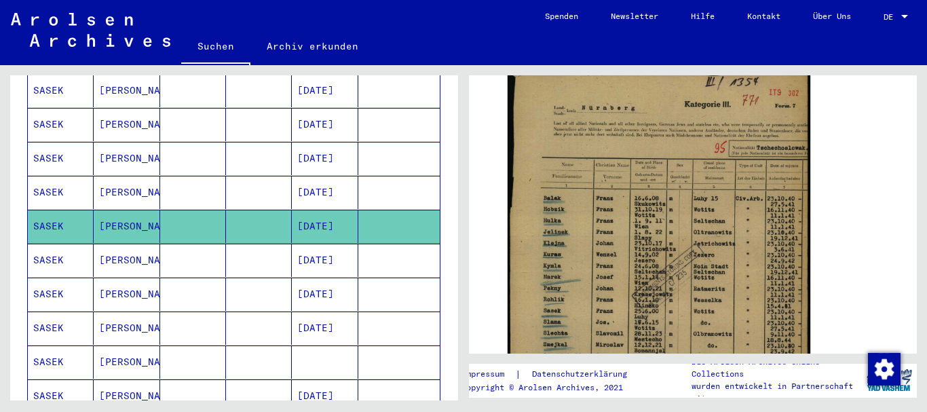
scroll to position [455, 0]
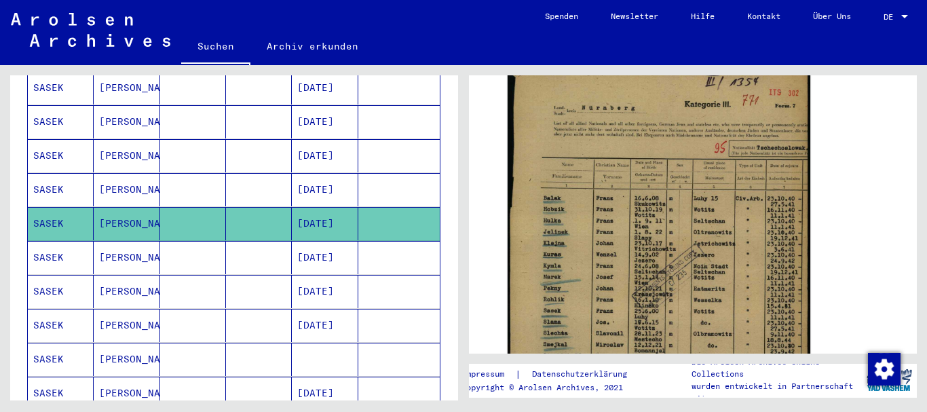
click at [315, 275] on mat-cell "[DATE]" at bounding box center [325, 291] width 66 height 33
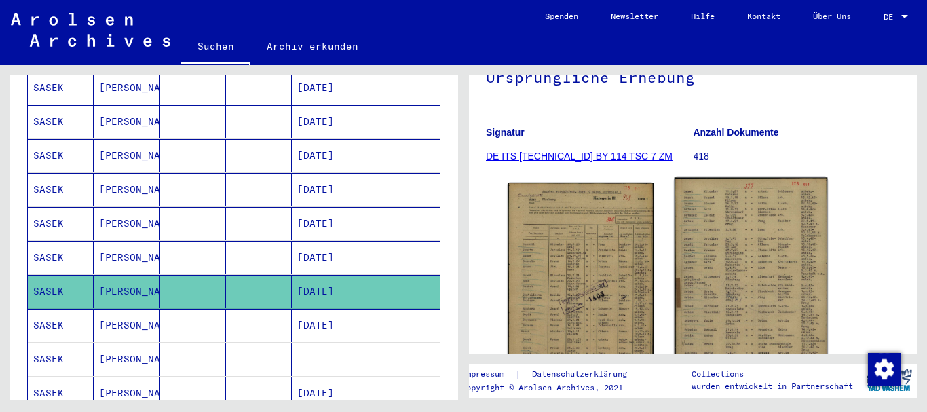
scroll to position [204, 0]
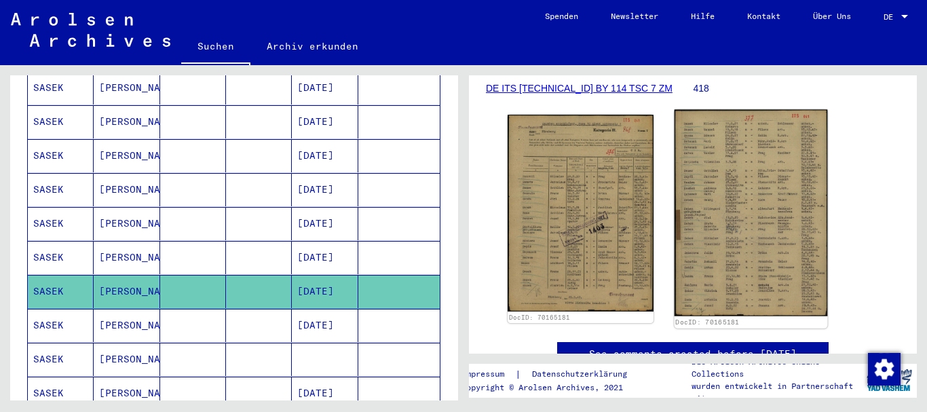
click at [774, 199] on img at bounding box center [751, 213] width 153 height 207
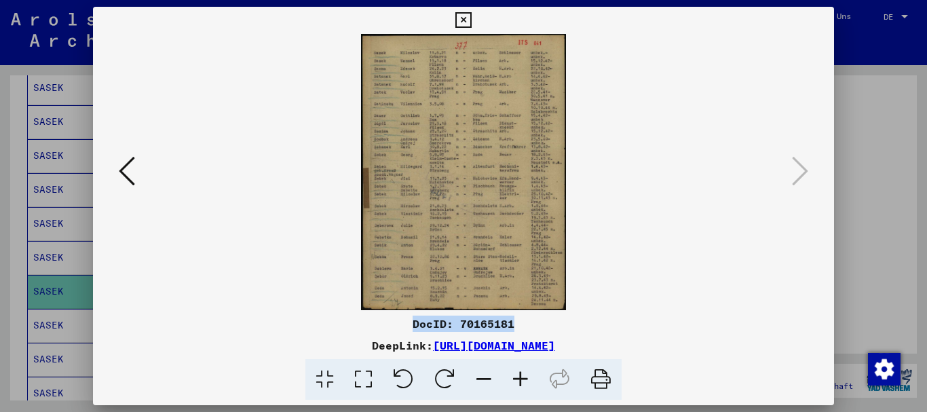
drag, startPoint x: 512, startPoint y: 322, endPoint x: 371, endPoint y: 327, distance: 141.2
click at [371, 327] on div "DocID: 70165181" at bounding box center [464, 324] width 742 height 16
copy div "DocID: 70165181"
click at [460, 20] on icon at bounding box center [463, 20] width 16 height 16
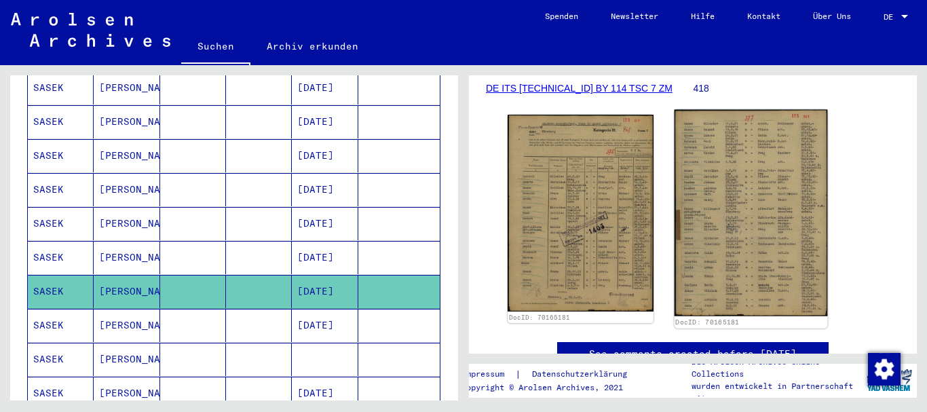
click at [749, 215] on img at bounding box center [751, 213] width 153 height 207
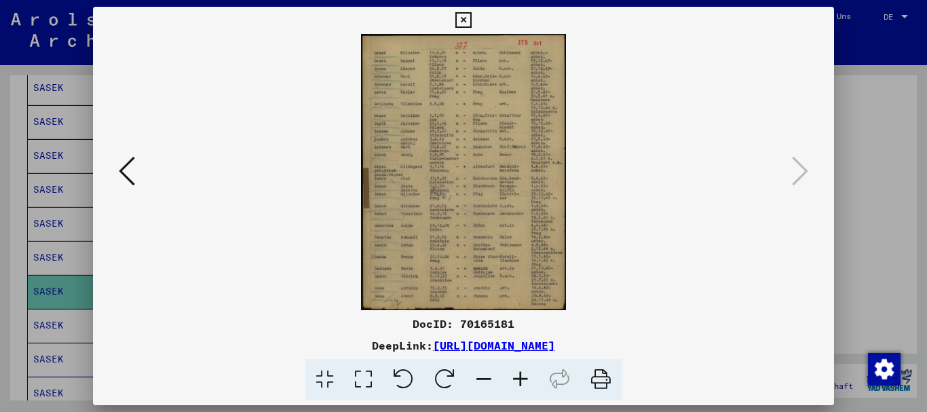
click at [521, 383] on icon at bounding box center [520, 379] width 37 height 41
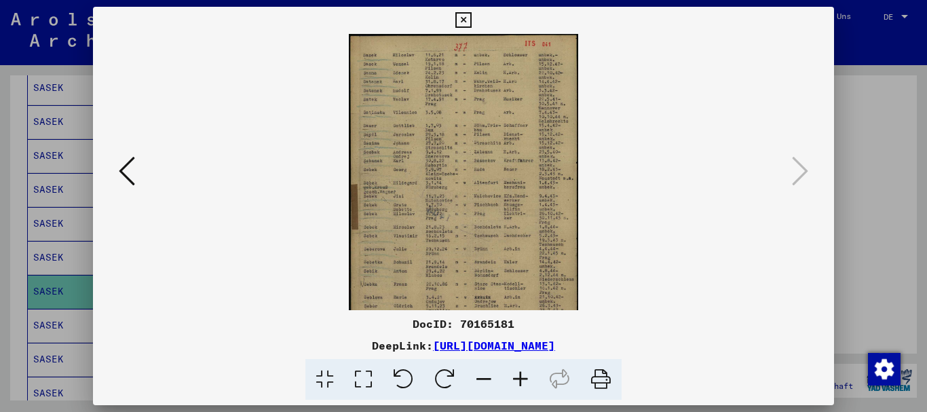
click at [521, 383] on icon at bounding box center [520, 379] width 37 height 41
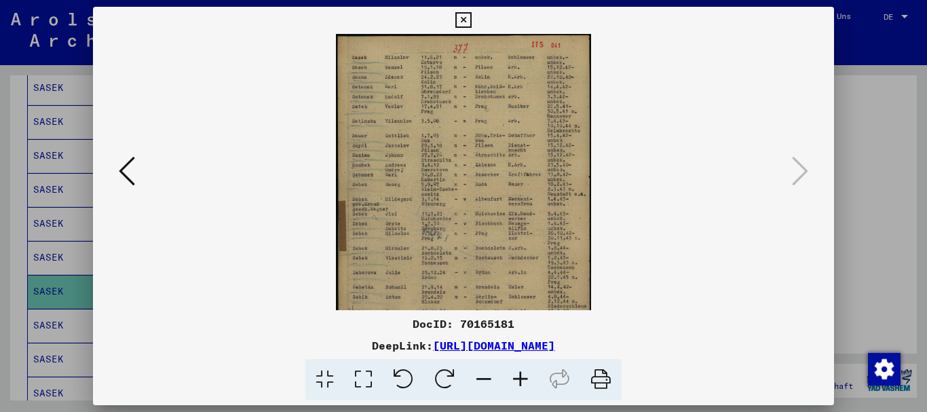
click at [521, 383] on icon at bounding box center [520, 379] width 37 height 41
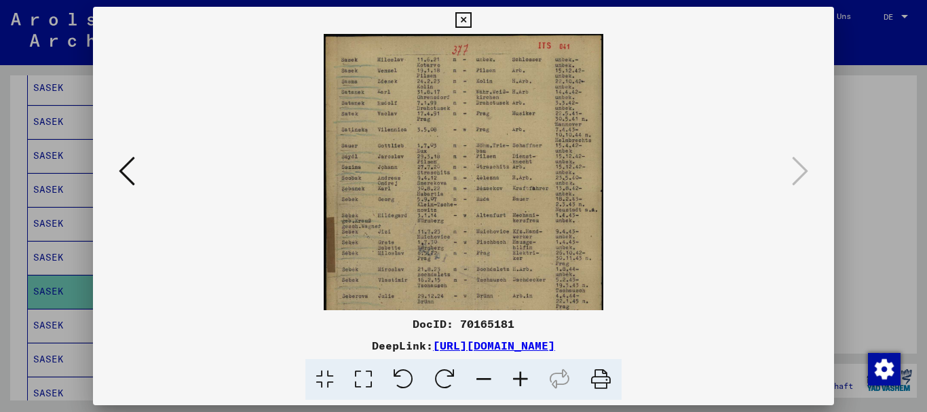
click at [521, 383] on icon at bounding box center [520, 379] width 37 height 41
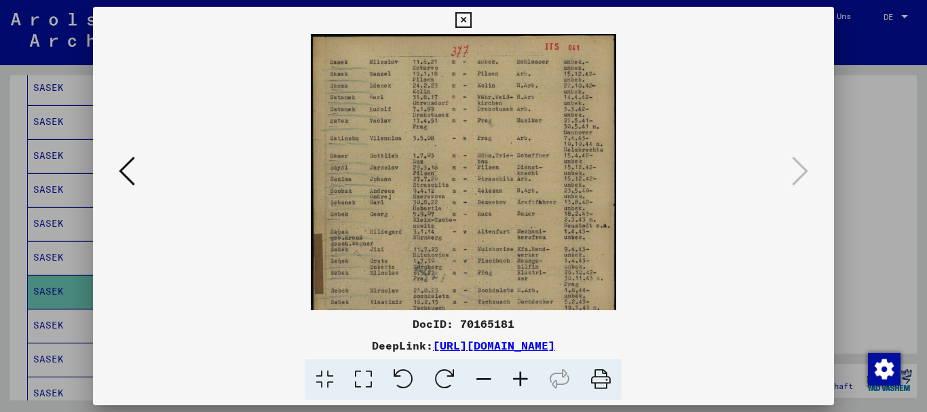
click at [521, 383] on icon at bounding box center [520, 379] width 37 height 41
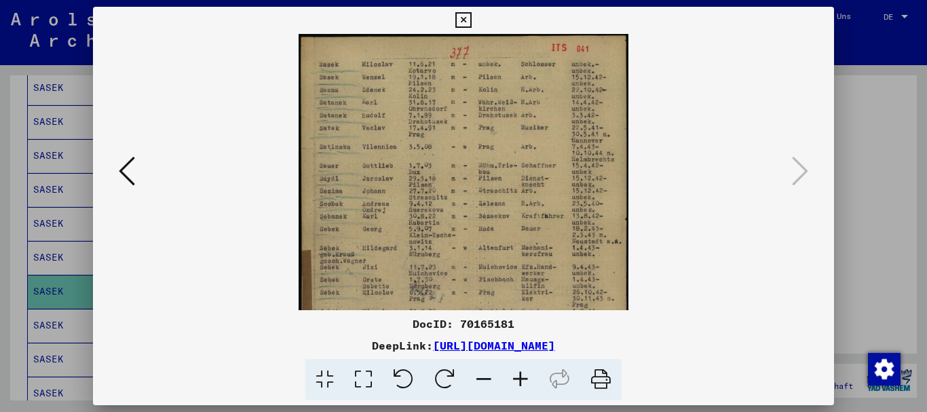
click at [521, 383] on icon at bounding box center [520, 379] width 37 height 41
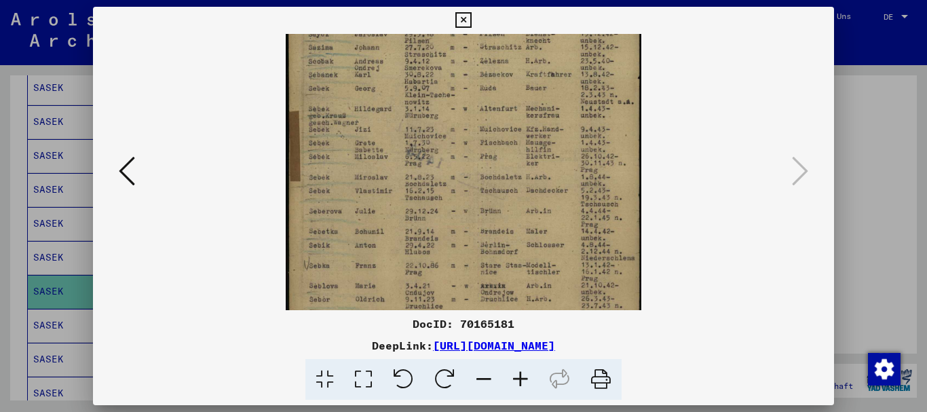
scroll to position [168, 0]
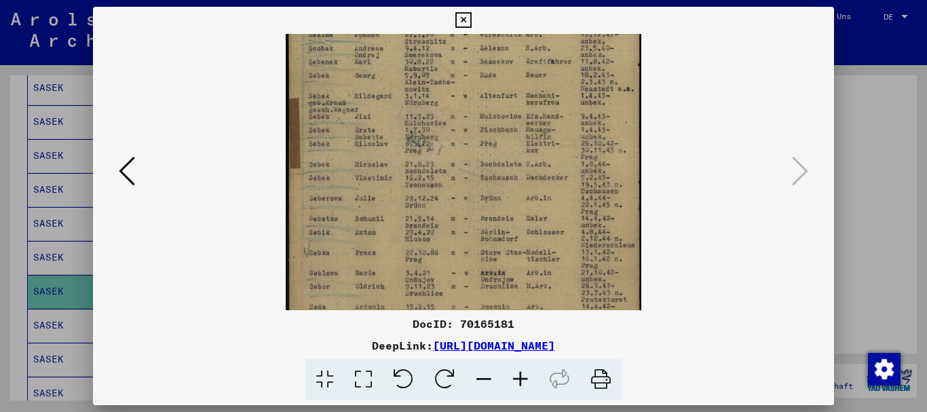
drag, startPoint x: 417, startPoint y: 219, endPoint x: 415, endPoint y: 51, distance: 168.3
click at [415, 51] on img at bounding box center [464, 106] width 356 height 480
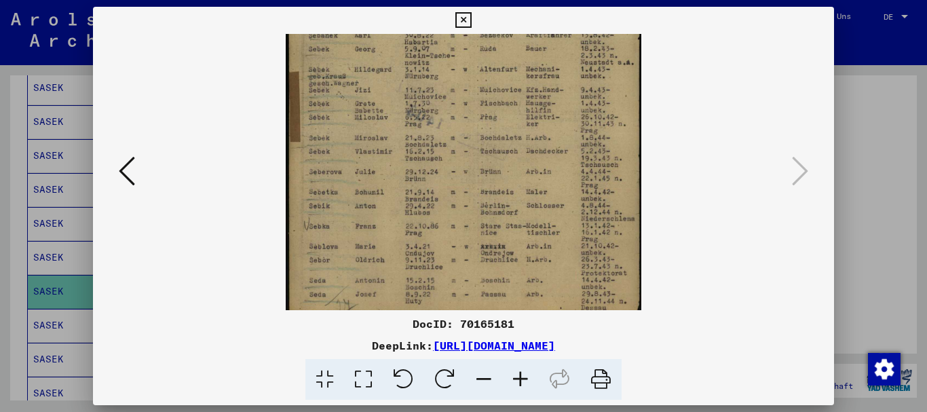
scroll to position [204, 0]
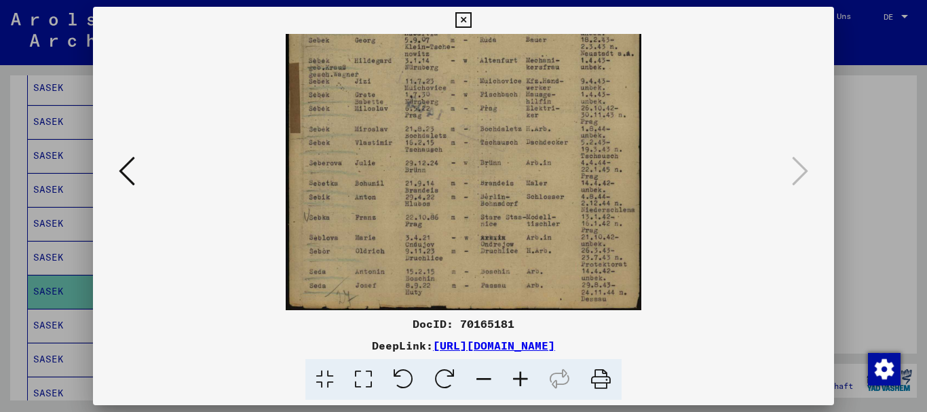
drag, startPoint x: 411, startPoint y: 176, endPoint x: 407, endPoint y: 117, distance: 59.2
click at [407, 117] on img at bounding box center [464, 70] width 356 height 480
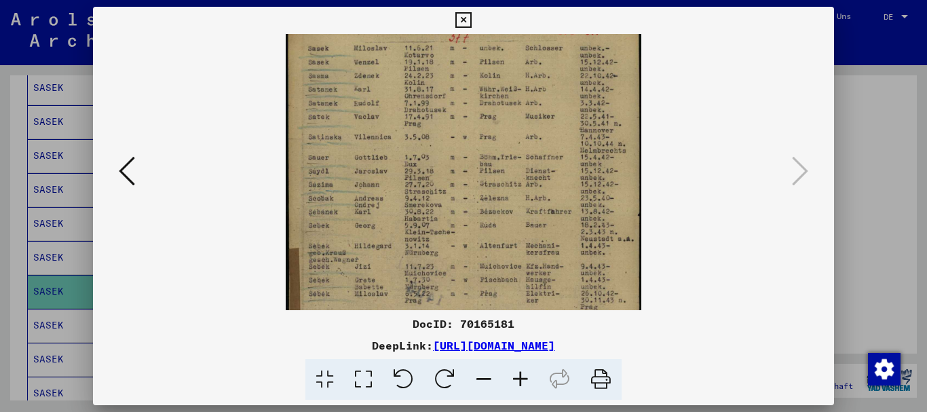
scroll to position [16, 0]
drag, startPoint x: 407, startPoint y: 117, endPoint x: 407, endPoint y: 305, distance: 188.0
click at [407, 305] on img at bounding box center [464, 258] width 356 height 480
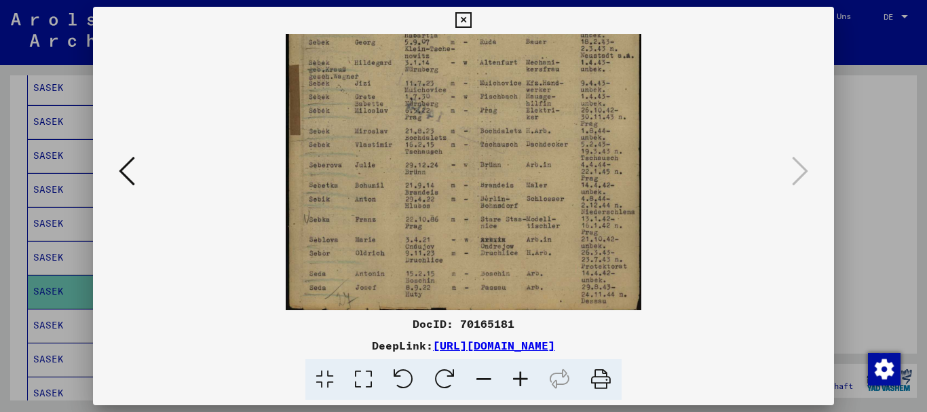
scroll to position [204, 0]
drag, startPoint x: 375, startPoint y: 181, endPoint x: 409, endPoint y: 15, distance: 169.8
click at [409, 15] on div "DocID: 70165181 DeepLink: [URL][DOMAIN_NAME]" at bounding box center [464, 204] width 742 height 394
click at [469, 18] on icon at bounding box center [463, 20] width 16 height 16
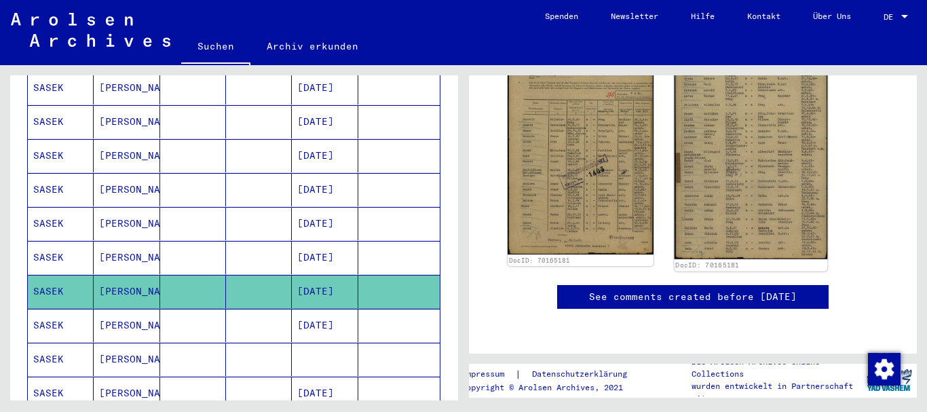
scroll to position [679, 0]
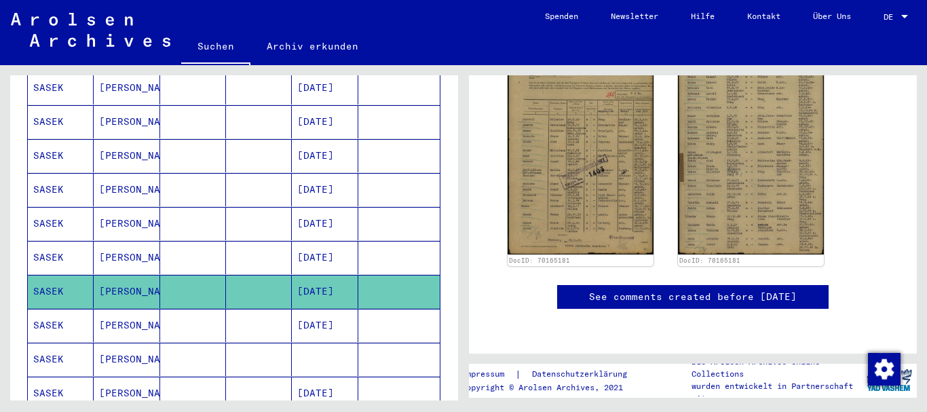
click at [304, 315] on mat-cell "[DATE]" at bounding box center [325, 325] width 66 height 33
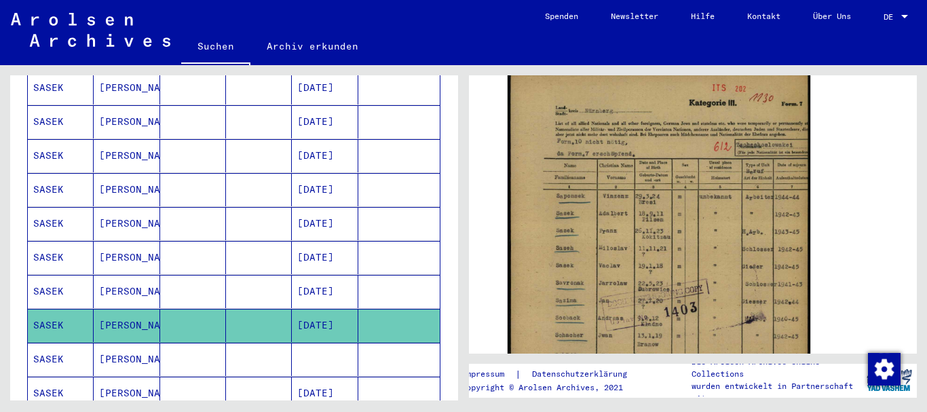
scroll to position [271, 0]
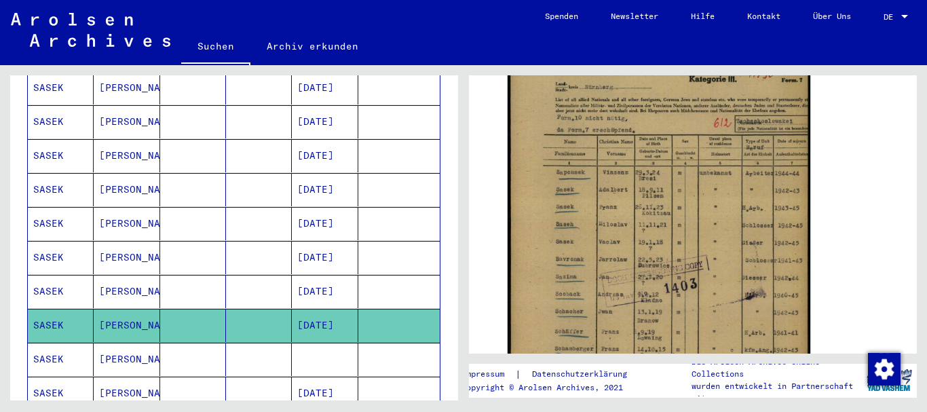
click at [138, 343] on mat-cell "[PERSON_NAME]" at bounding box center [127, 359] width 66 height 33
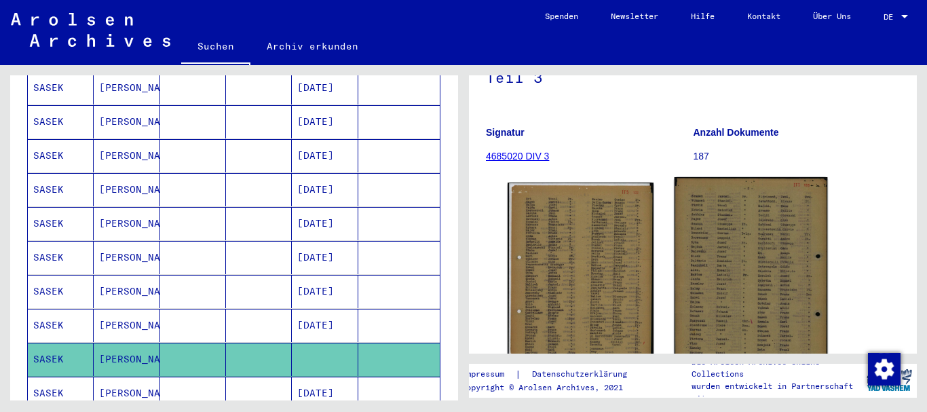
scroll to position [271, 0]
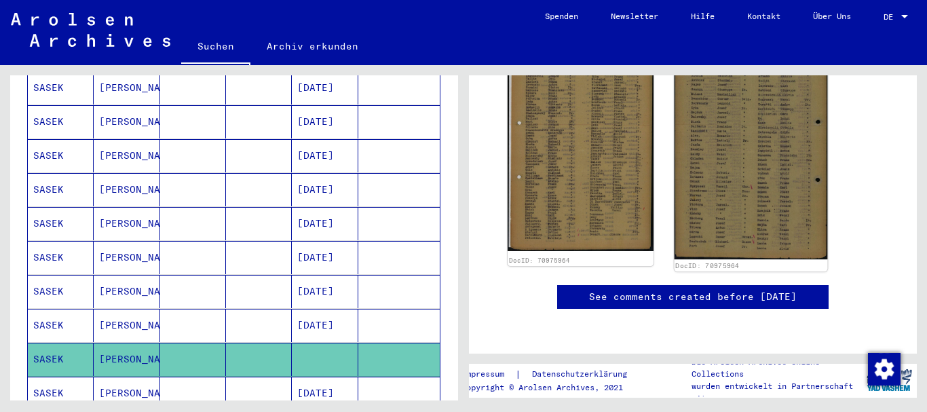
click at [735, 161] on img at bounding box center [751, 151] width 153 height 217
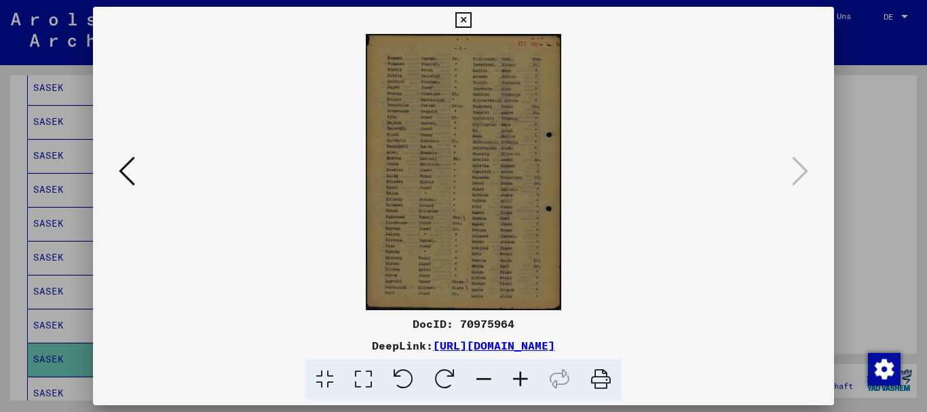
click at [522, 377] on icon at bounding box center [520, 379] width 37 height 41
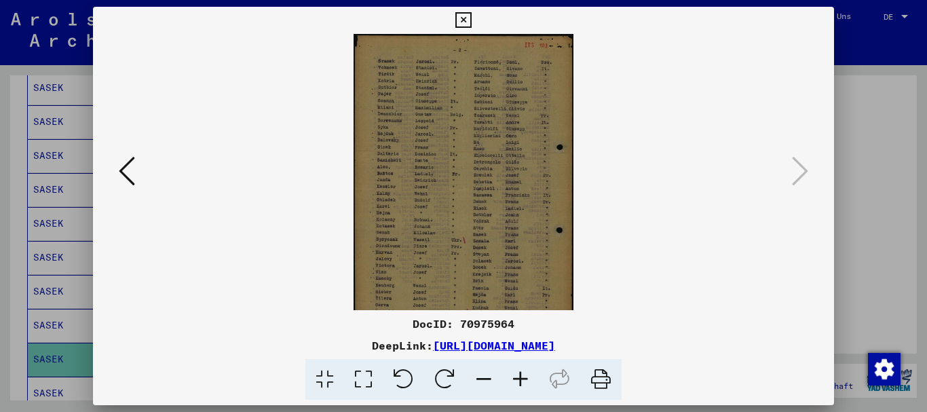
click at [522, 377] on icon at bounding box center [520, 379] width 37 height 41
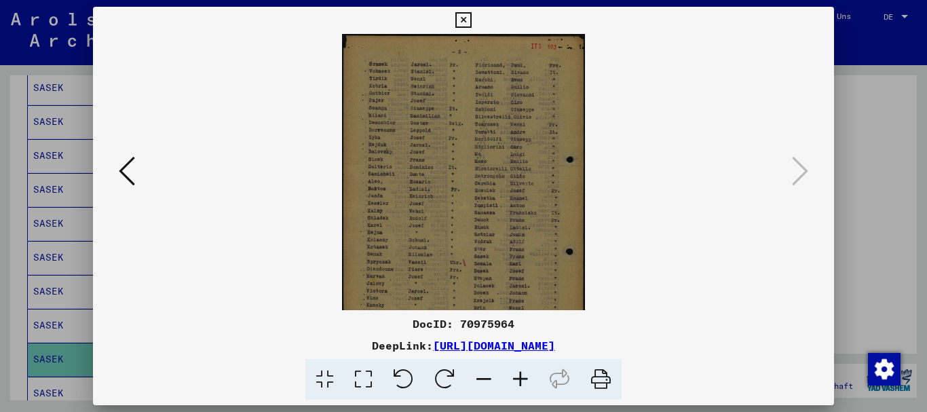
click at [522, 377] on icon at bounding box center [520, 379] width 37 height 41
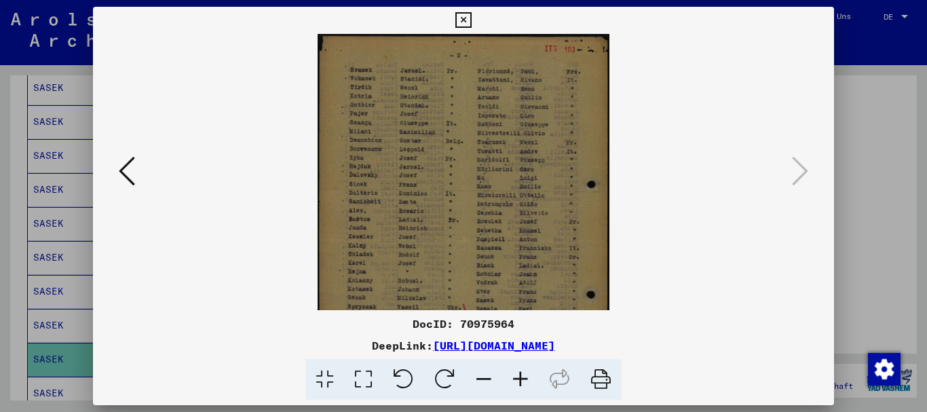
click at [522, 377] on icon at bounding box center [520, 379] width 37 height 41
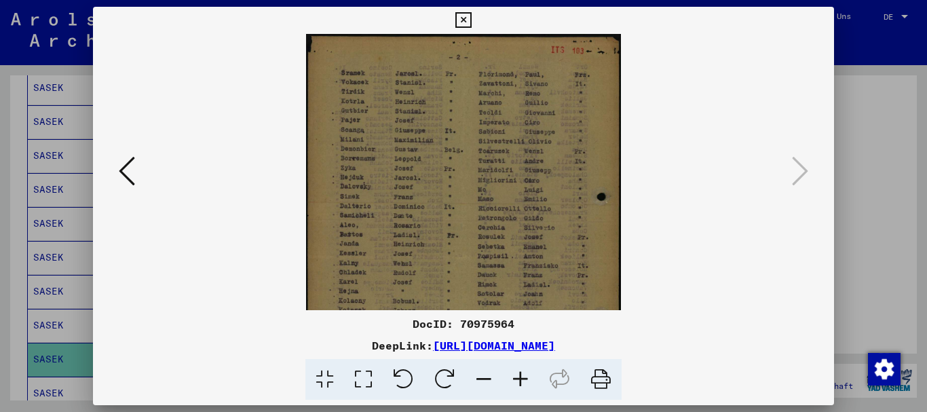
click at [522, 377] on icon at bounding box center [520, 379] width 37 height 41
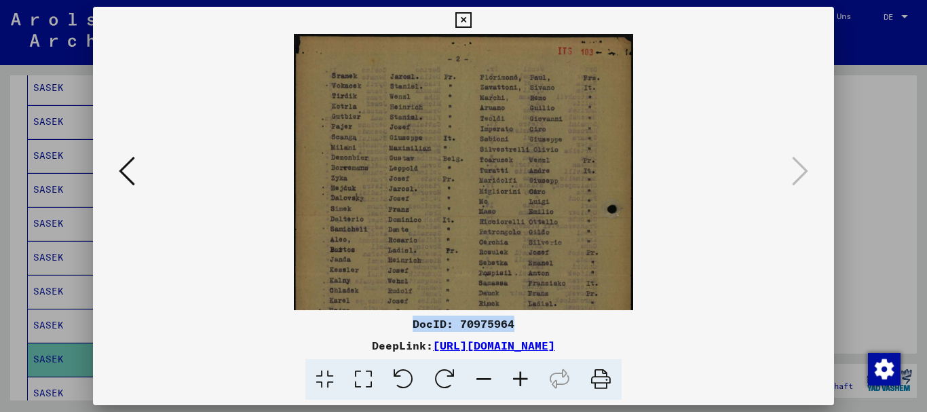
drag, startPoint x: 521, startPoint y: 322, endPoint x: 408, endPoint y: 331, distance: 113.1
click at [408, 331] on div "DocID: 70975964" at bounding box center [464, 324] width 742 height 16
copy div "DocID: 70975964"
